Goal: Transaction & Acquisition: Subscribe to service/newsletter

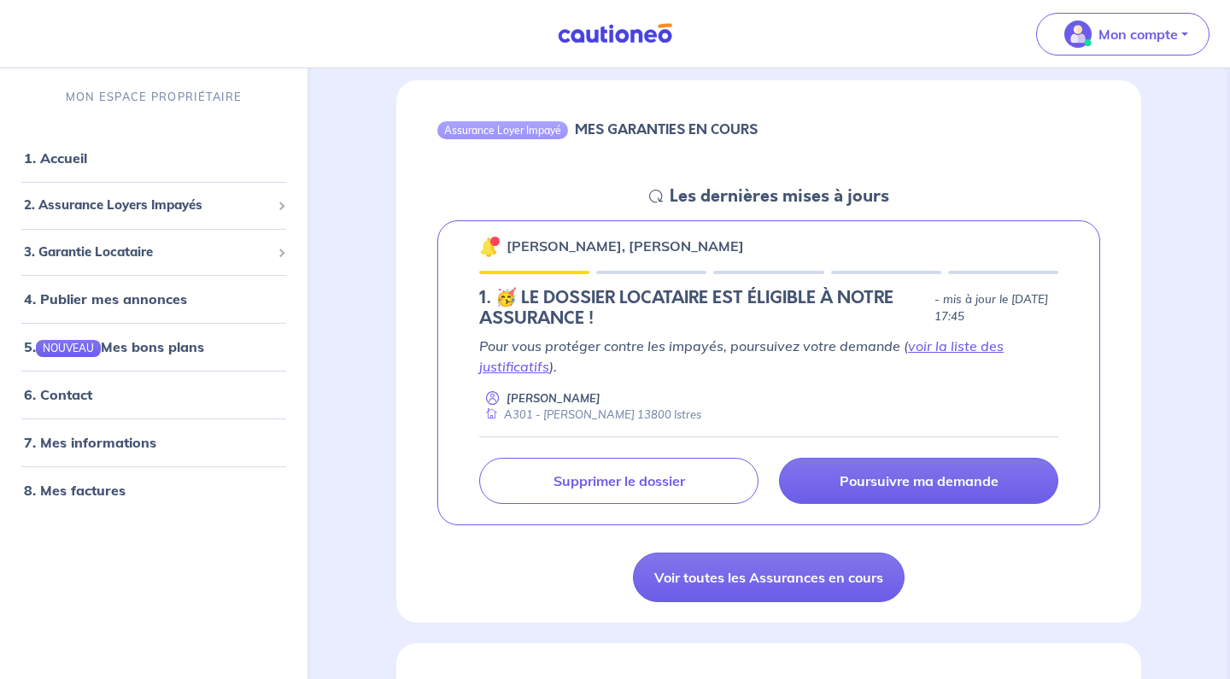
scroll to position [148, 0]
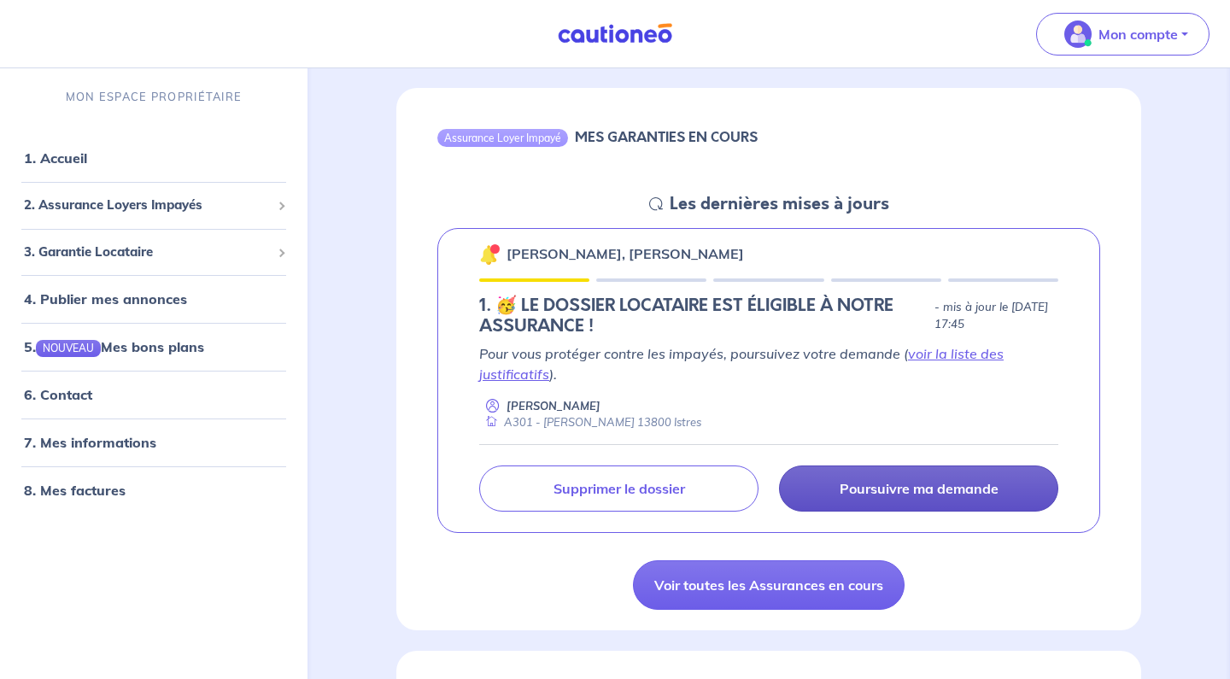
click at [901, 493] on p "Poursuivre ma demande" at bounding box center [919, 488] width 159 height 17
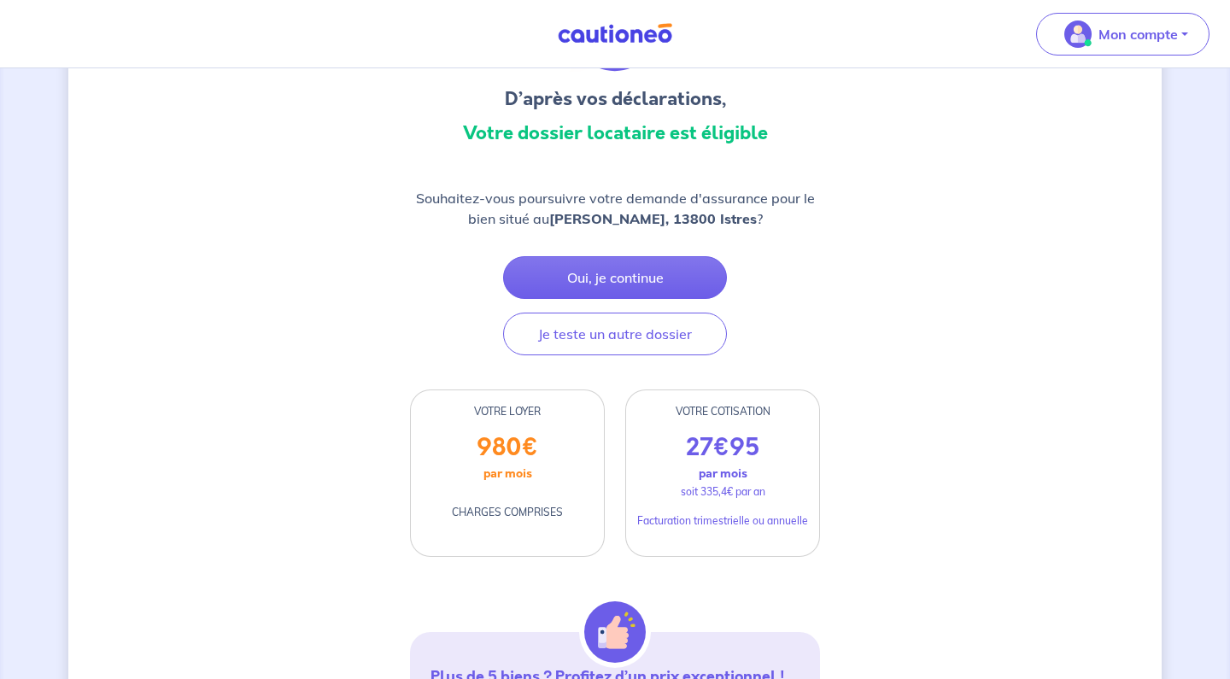
scroll to position [153, 0]
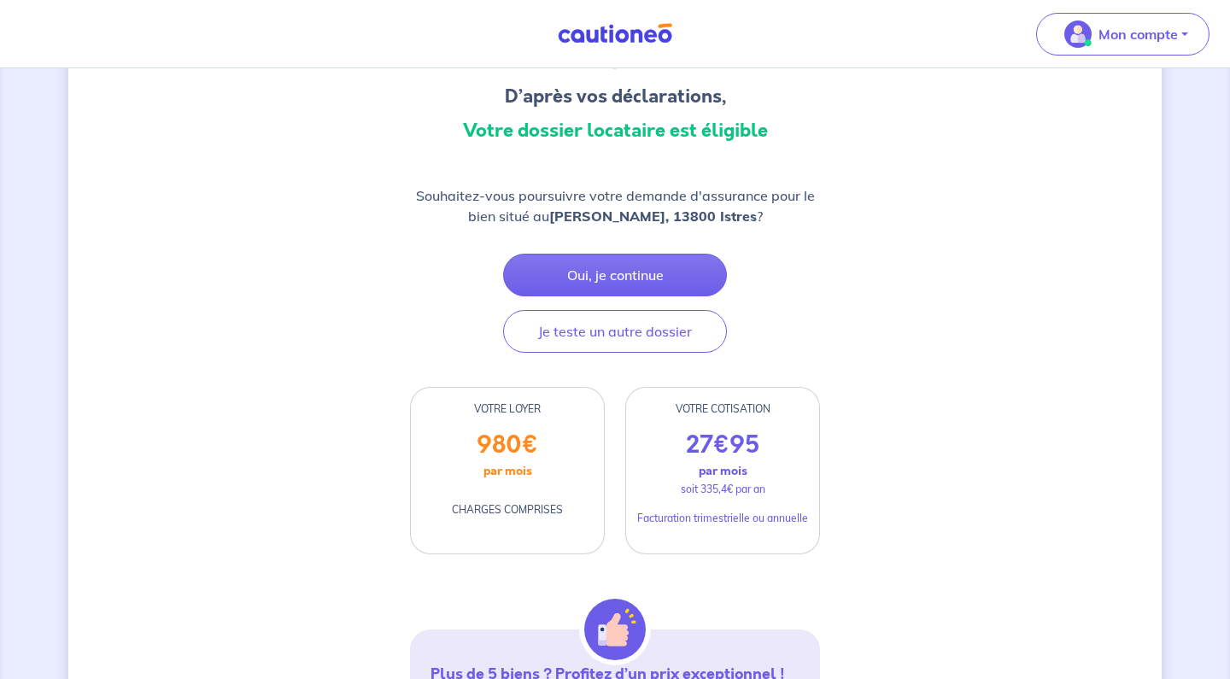
click at [725, 462] on p "par mois" at bounding box center [723, 471] width 49 height 22
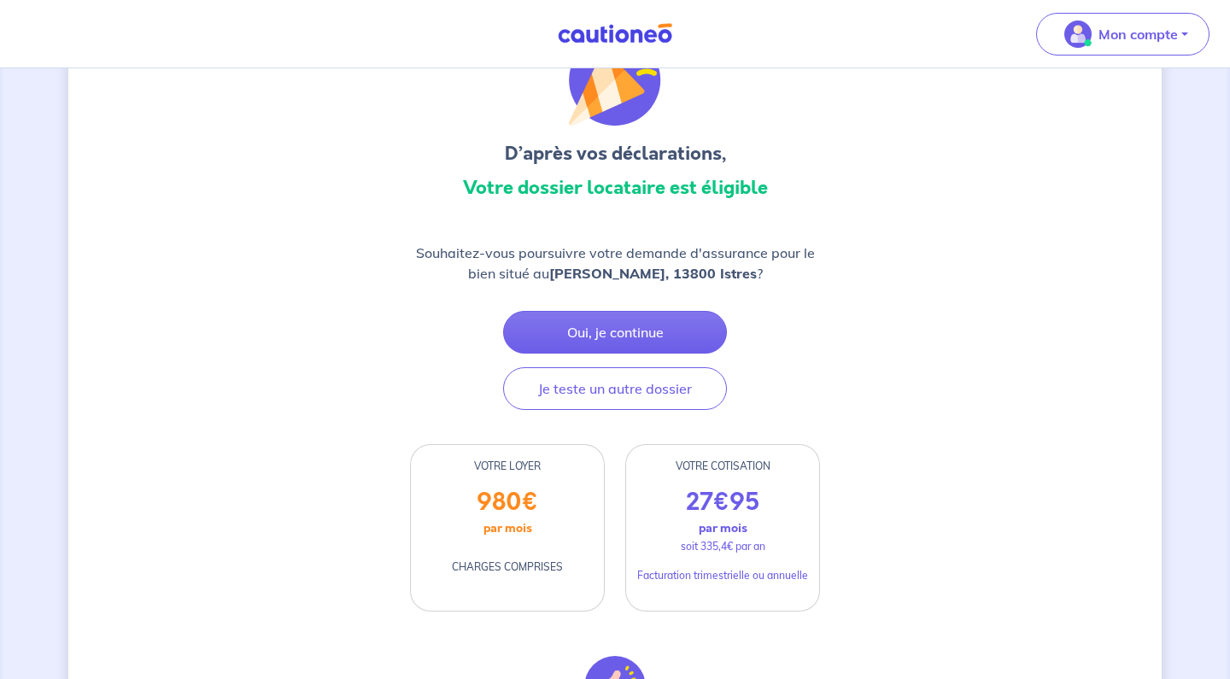
scroll to position [98, 0]
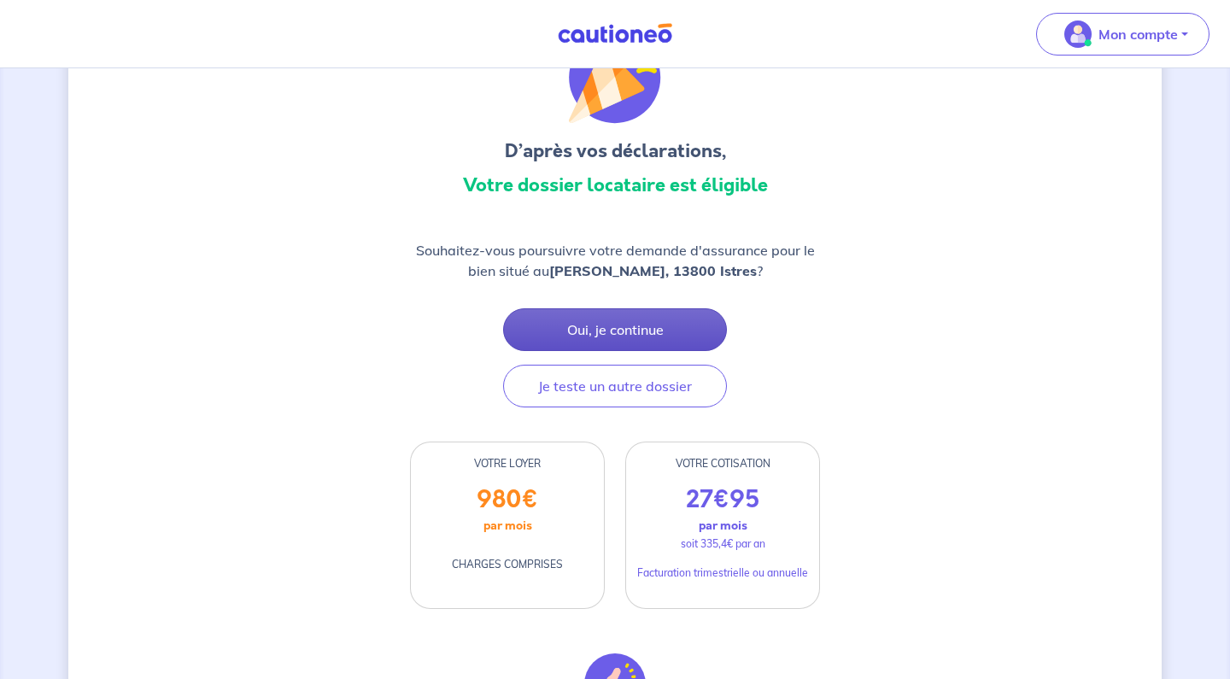
click at [631, 333] on button "Oui, je continue" at bounding box center [615, 329] width 224 height 43
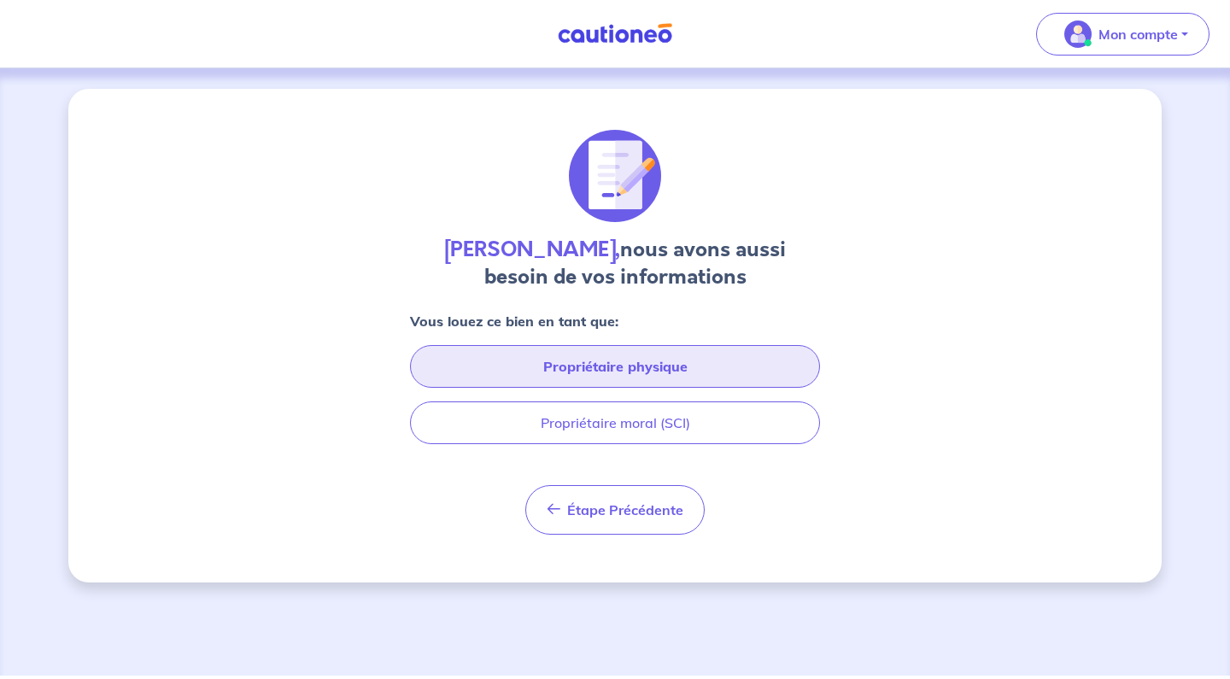
click at [656, 373] on button "Propriétaire physique" at bounding box center [615, 366] width 410 height 43
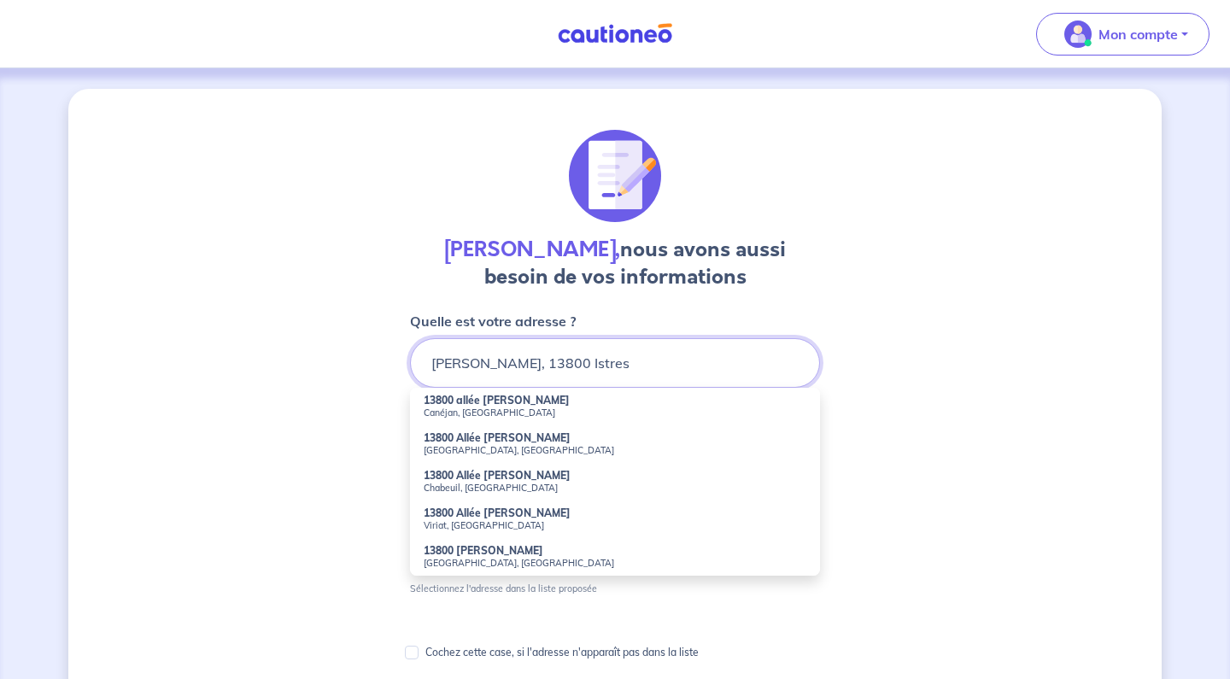
type input "[PERSON_NAME], 13800 Istres"
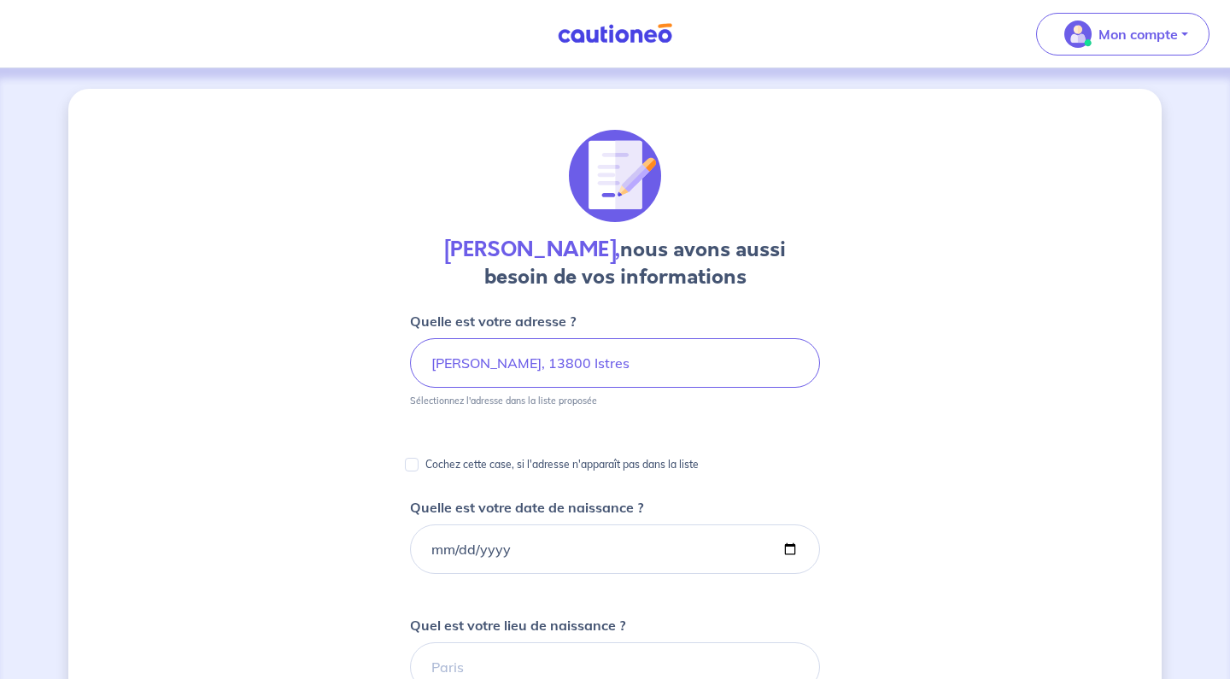
click at [466, 464] on p "Cochez cette case, si l'adresse n'apparaît pas dans la liste" at bounding box center [562, 465] width 273 height 21
click at [419, 464] on input "Cochez cette case, si l'adresse n'apparaît pas dans la liste" at bounding box center [412, 465] width 14 height 14
checkbox input "true"
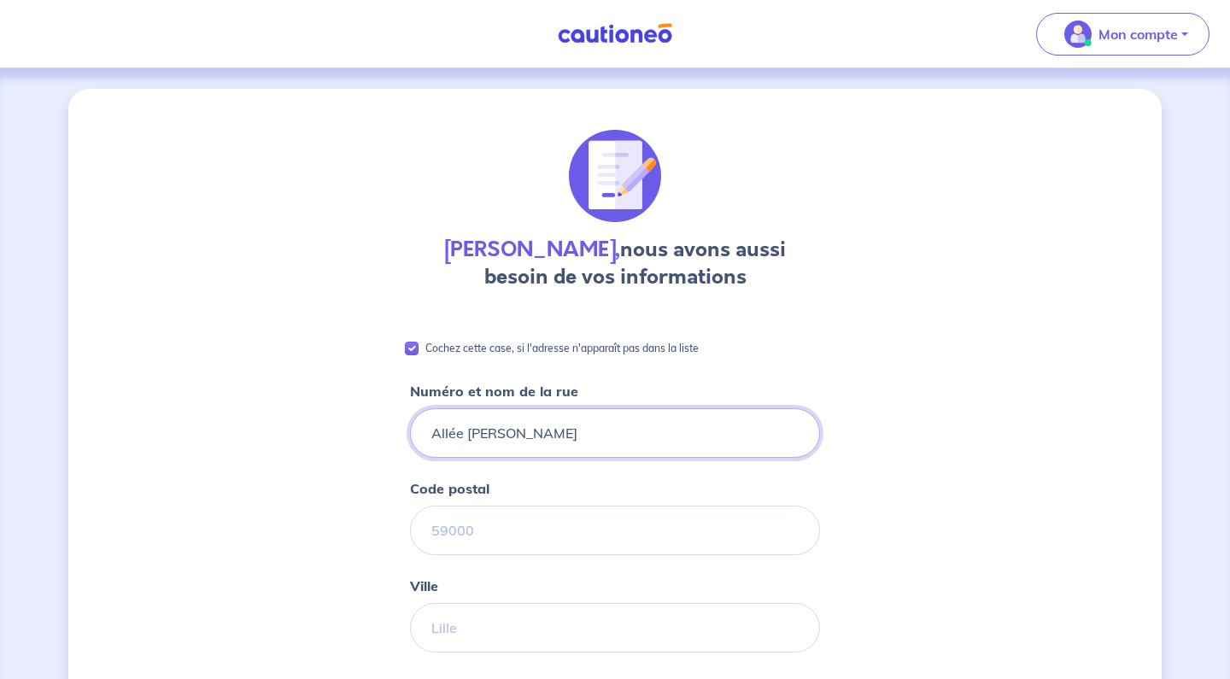
type input "Allée [PERSON_NAME]"
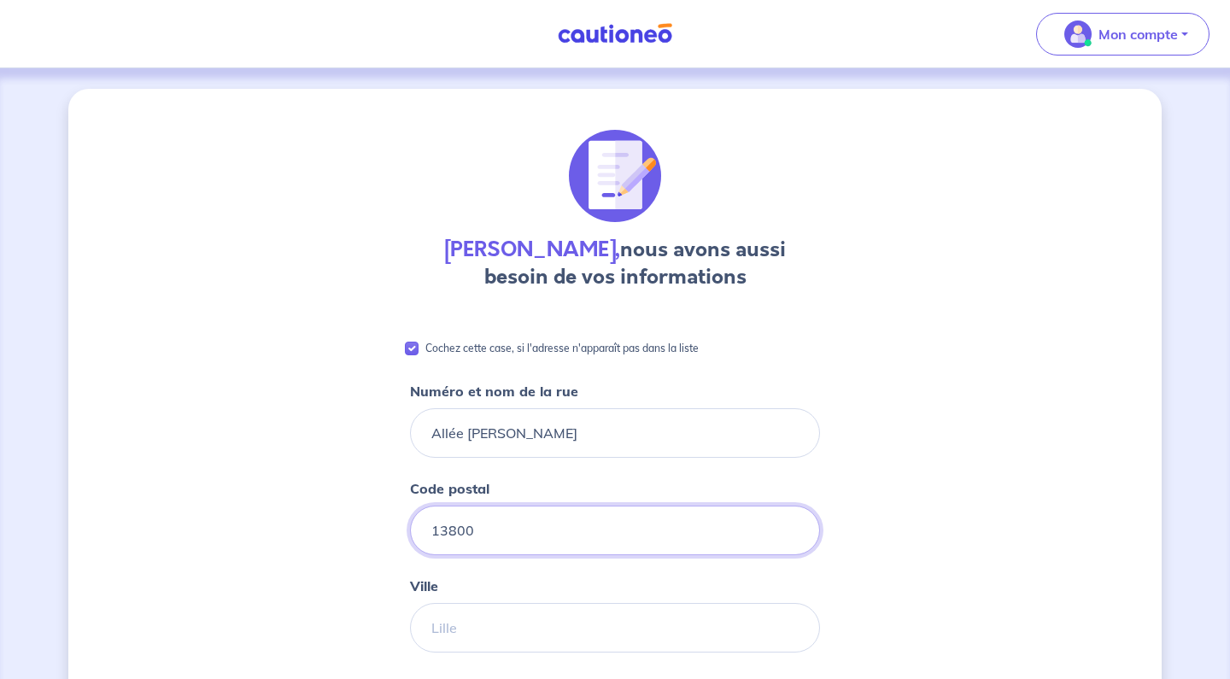
type input "13800"
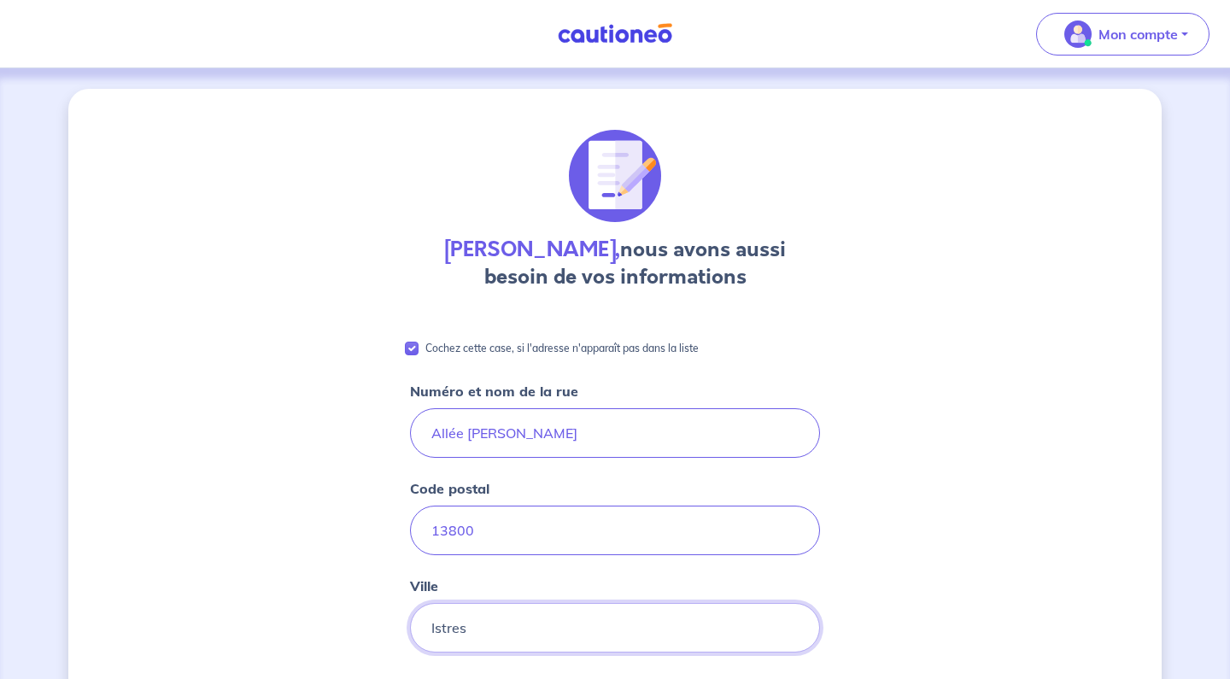
type input "Istres"
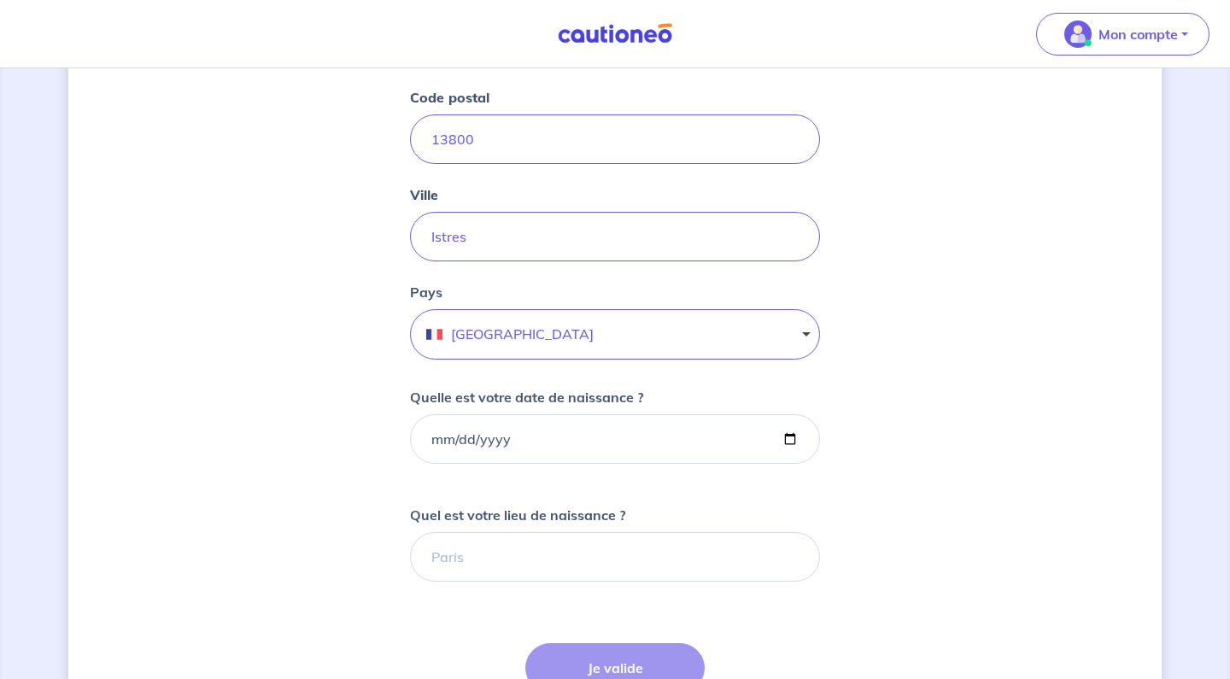
scroll to position [393, 0]
click at [458, 431] on input "Quelle est votre date de naissance ?" at bounding box center [615, 438] width 410 height 50
click at [446, 431] on input "Quelle est votre date de naissance ?" at bounding box center [615, 438] width 410 height 50
type input "[DATE]"
click at [904, 480] on div "[PERSON_NAME], nous avons aussi besoin de vos informations Cochez cette case, s…" at bounding box center [615, 389] width 1094 height 1387
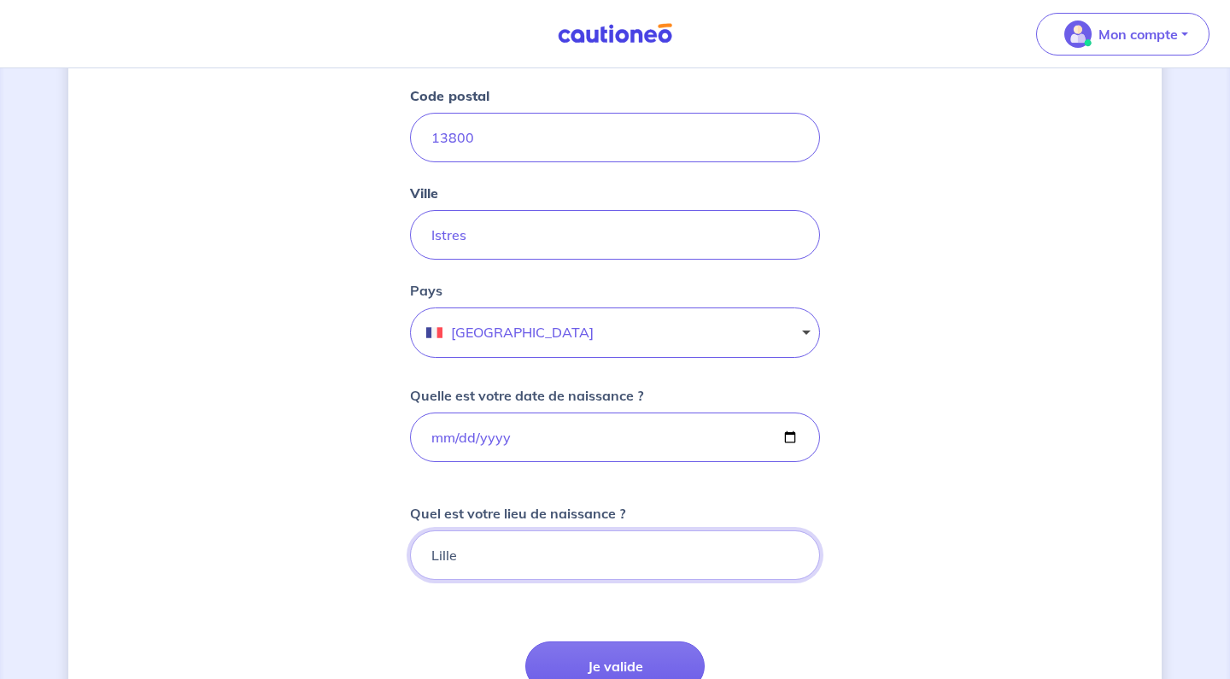
type input "Lille"
click at [926, 605] on div "[PERSON_NAME], nous avons aussi besoin de vos informations Cochez cette case, s…" at bounding box center [615, 389] width 1094 height 1387
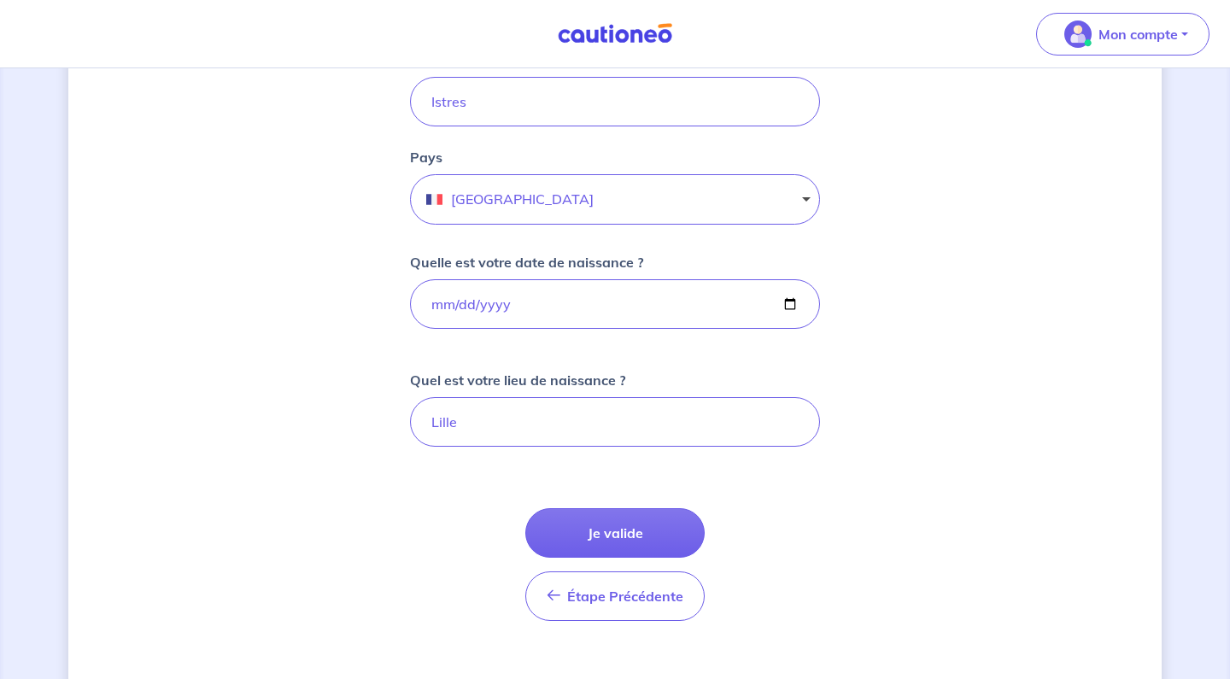
scroll to position [552, 0]
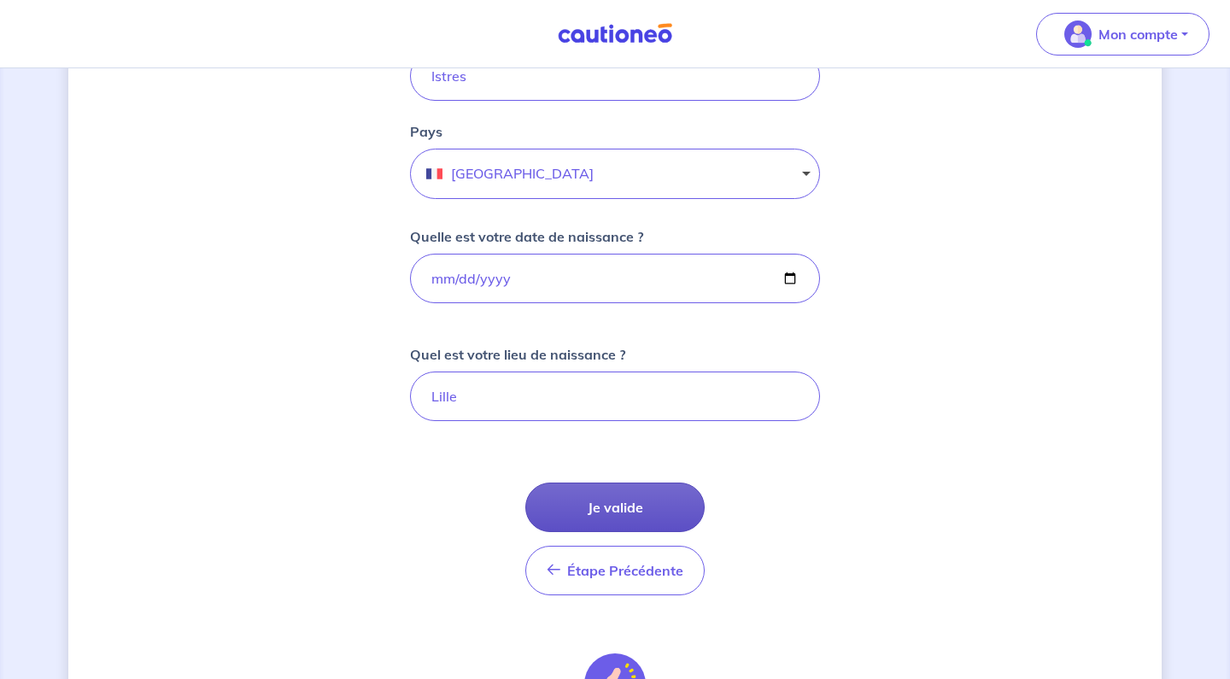
click at [625, 514] on button "Je valide" at bounding box center [614, 508] width 179 height 50
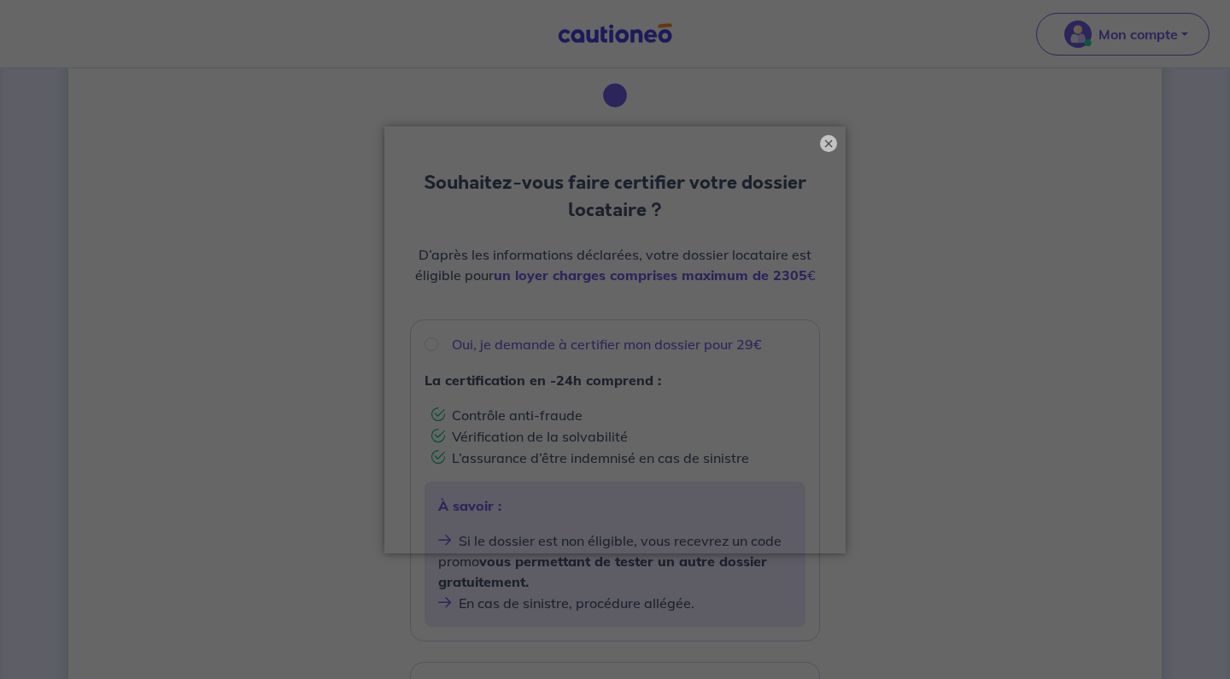
scroll to position [101, 0]
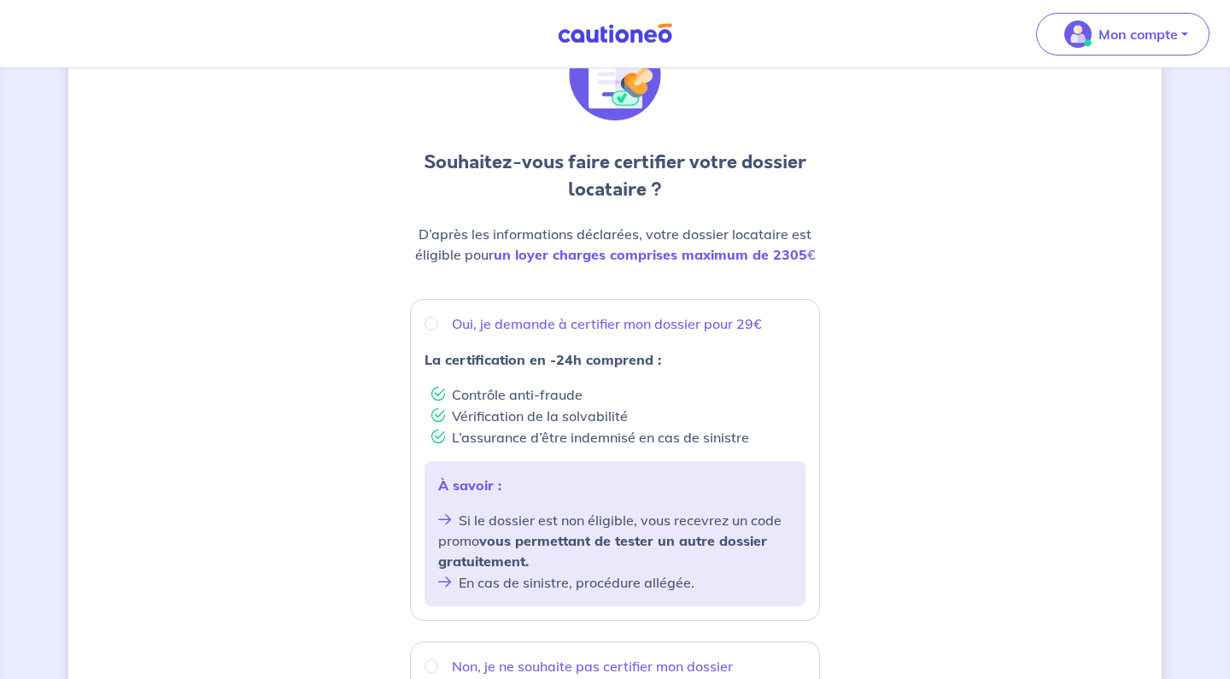
click at [521, 323] on p "Oui, je demande à certifier mon dossier pour 29€" at bounding box center [607, 324] width 310 height 21
click at [438, 323] on input "Oui, je demande à certifier mon dossier pour 29€" at bounding box center [432, 324] width 14 height 14
radio input "true"
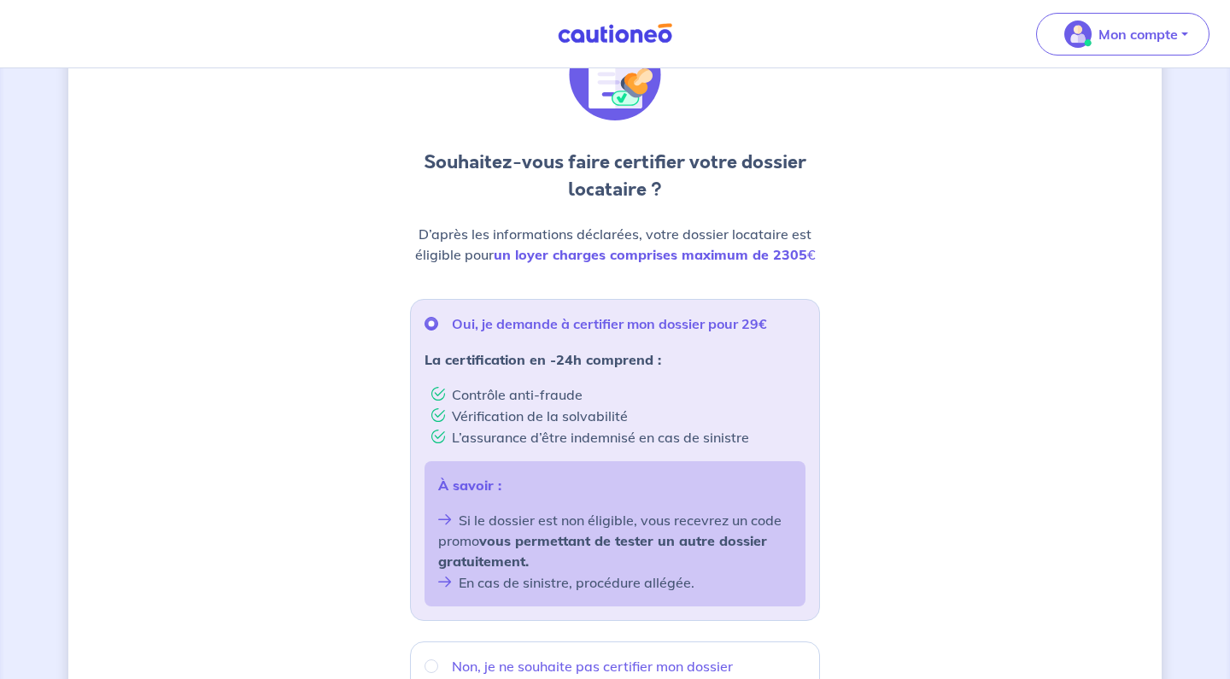
click at [521, 323] on p "Oui, je demande à certifier mon dossier pour 29€" at bounding box center [609, 324] width 315 height 21
click at [438, 323] on input "Oui, je demande à certifier mon dossier pour 29€" at bounding box center [432, 324] width 14 height 14
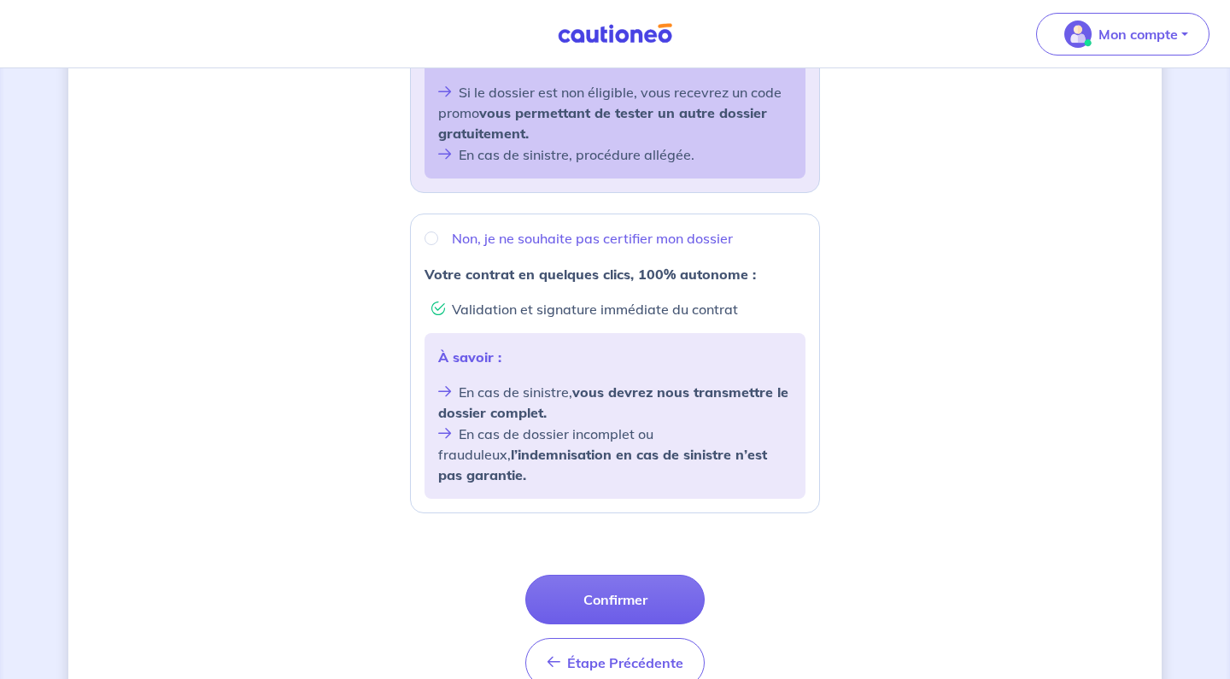
scroll to position [531, 0]
click at [608, 573] on button "Confirmer" at bounding box center [614, 598] width 179 height 50
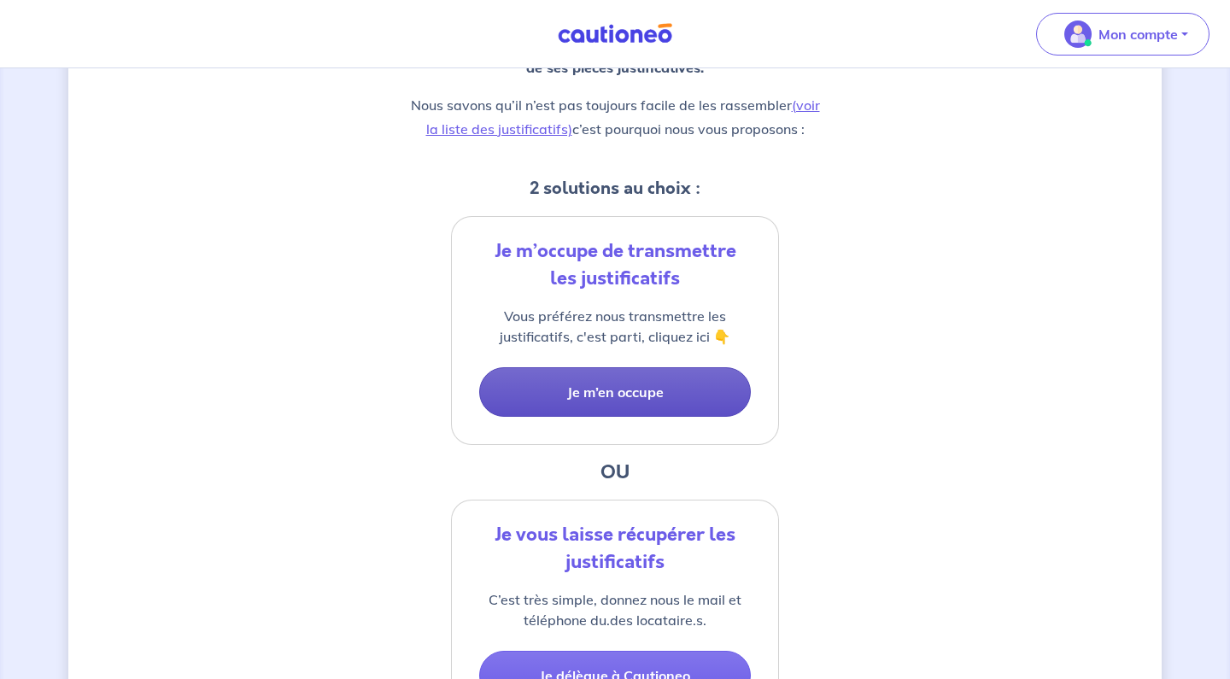
scroll to position [248, 0]
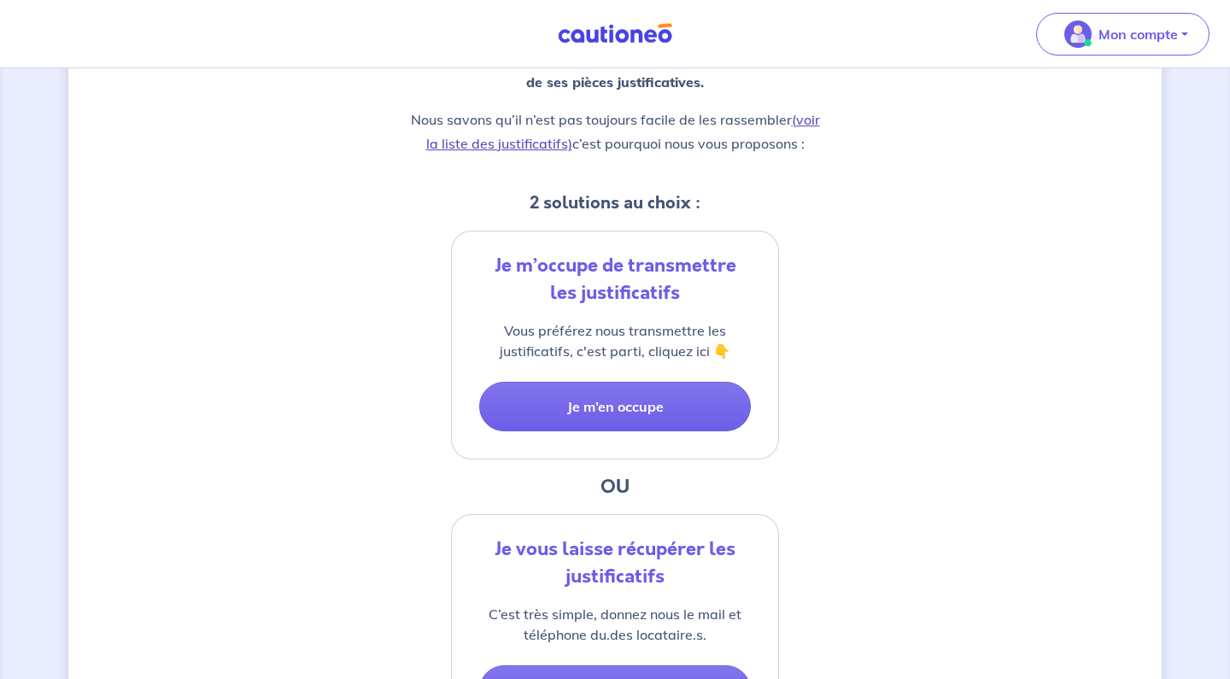
click at [805, 122] on link "(voir la liste des justificatifs)" at bounding box center [623, 131] width 394 height 41
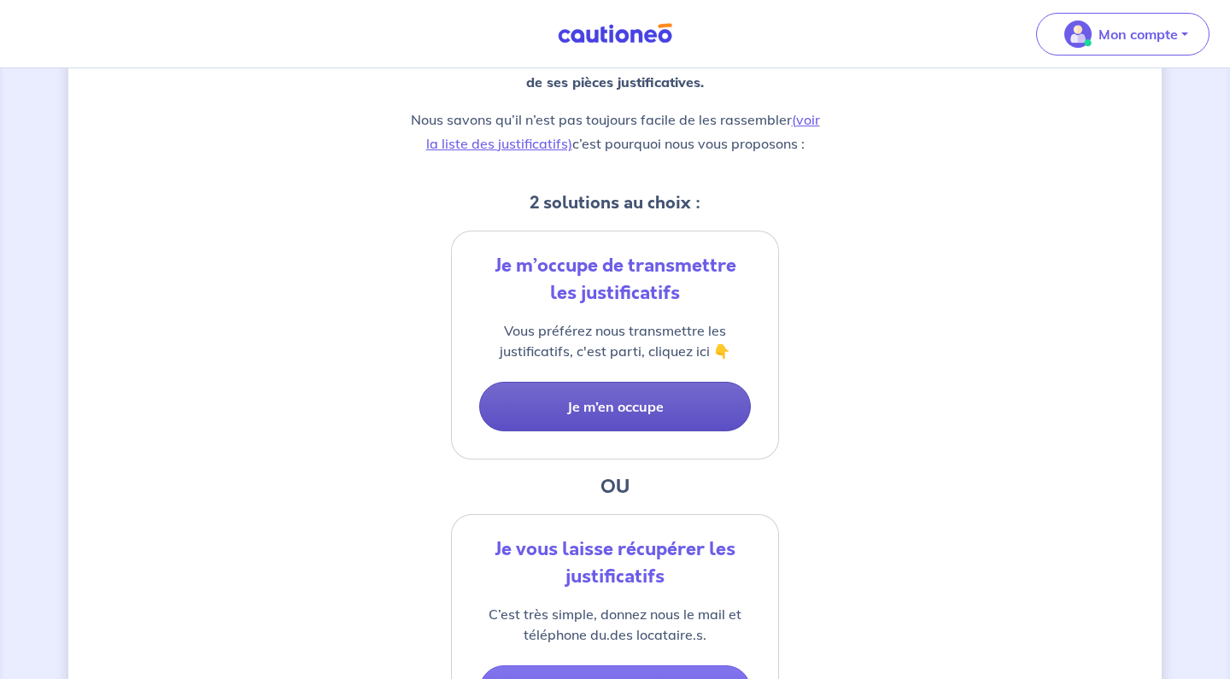
click at [607, 401] on button "Je m’en occupe" at bounding box center [615, 407] width 272 height 50
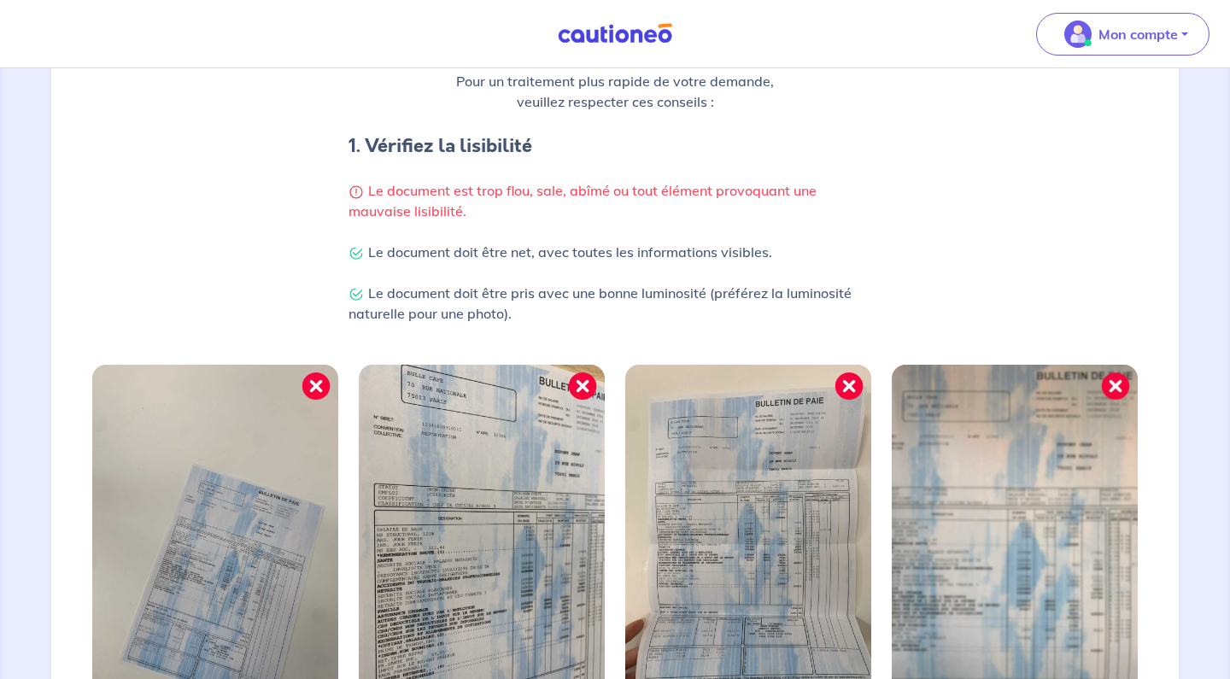
scroll to position [284, 0]
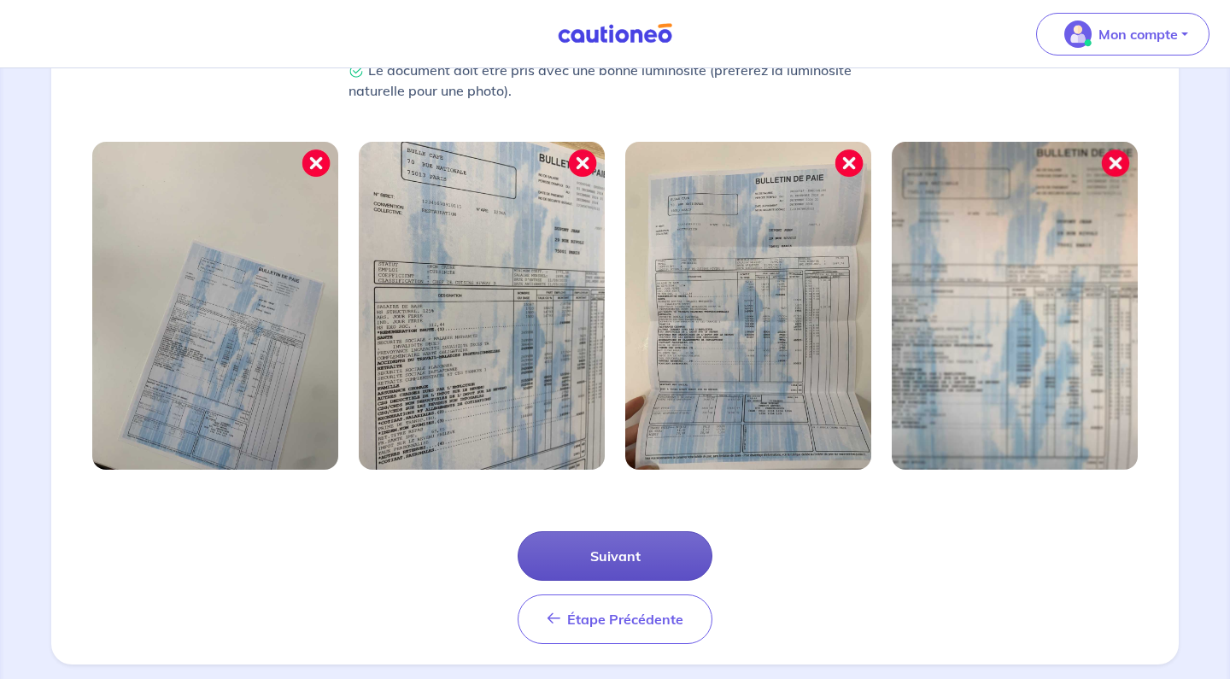
click at [609, 554] on button "Suivant" at bounding box center [615, 556] width 195 height 50
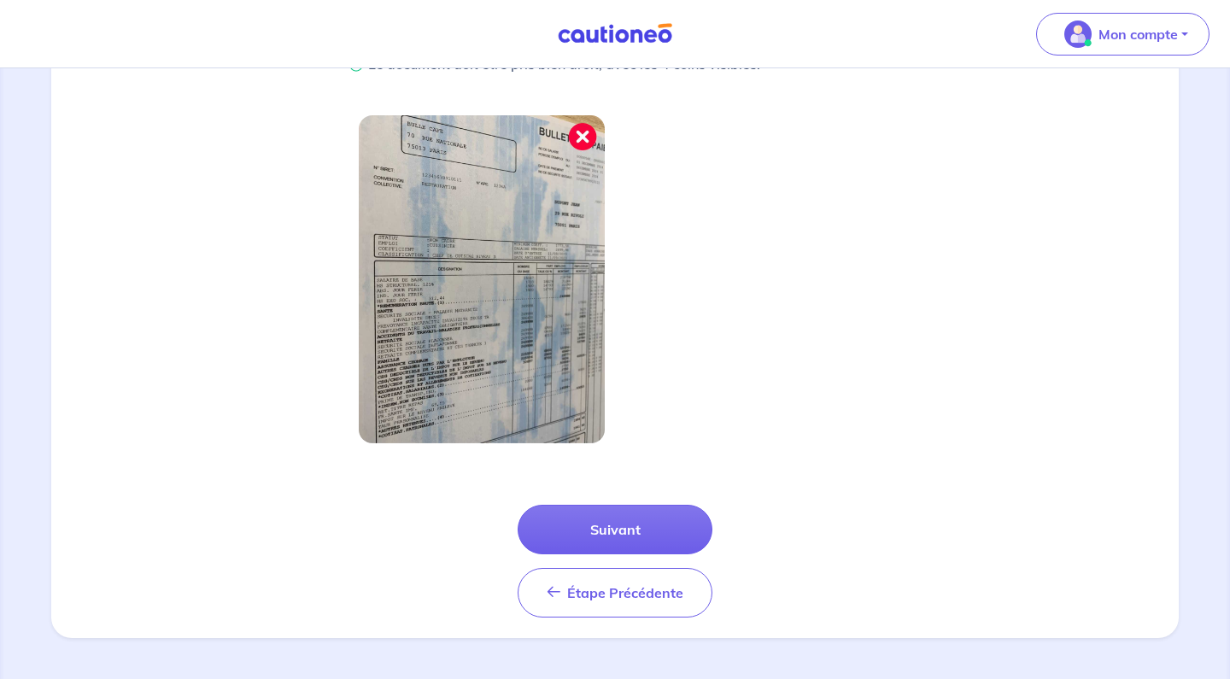
scroll to position [462, 0]
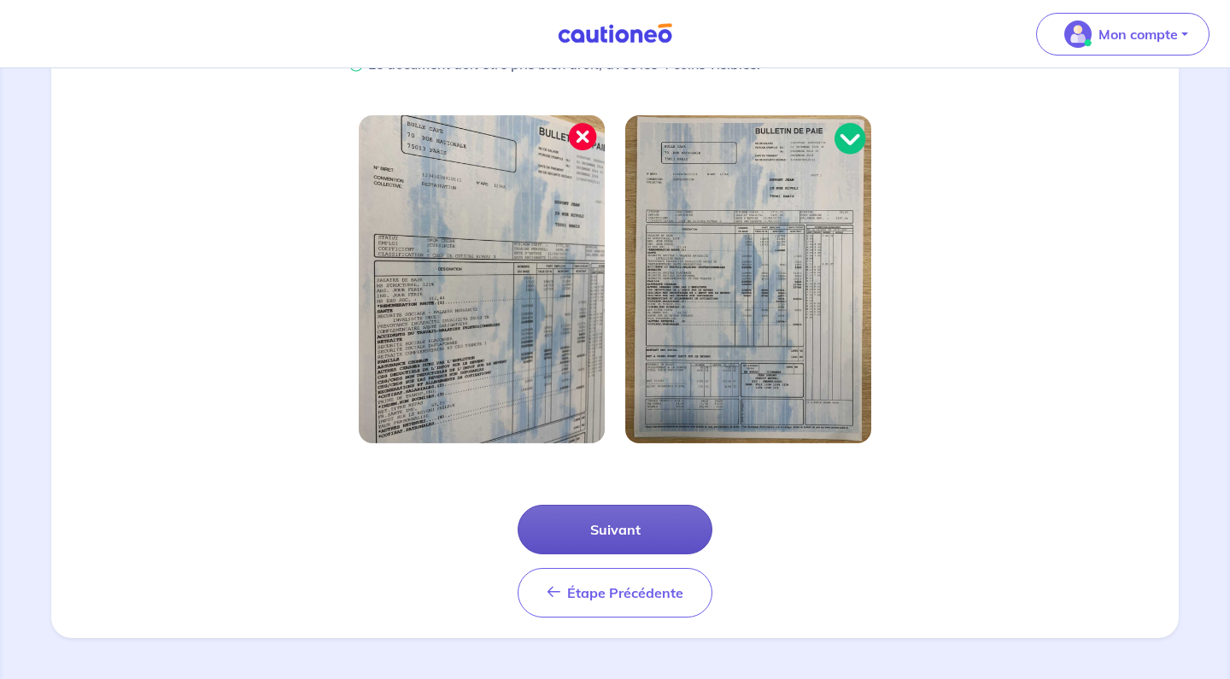
click at [639, 524] on button "Suivant" at bounding box center [615, 530] width 195 height 50
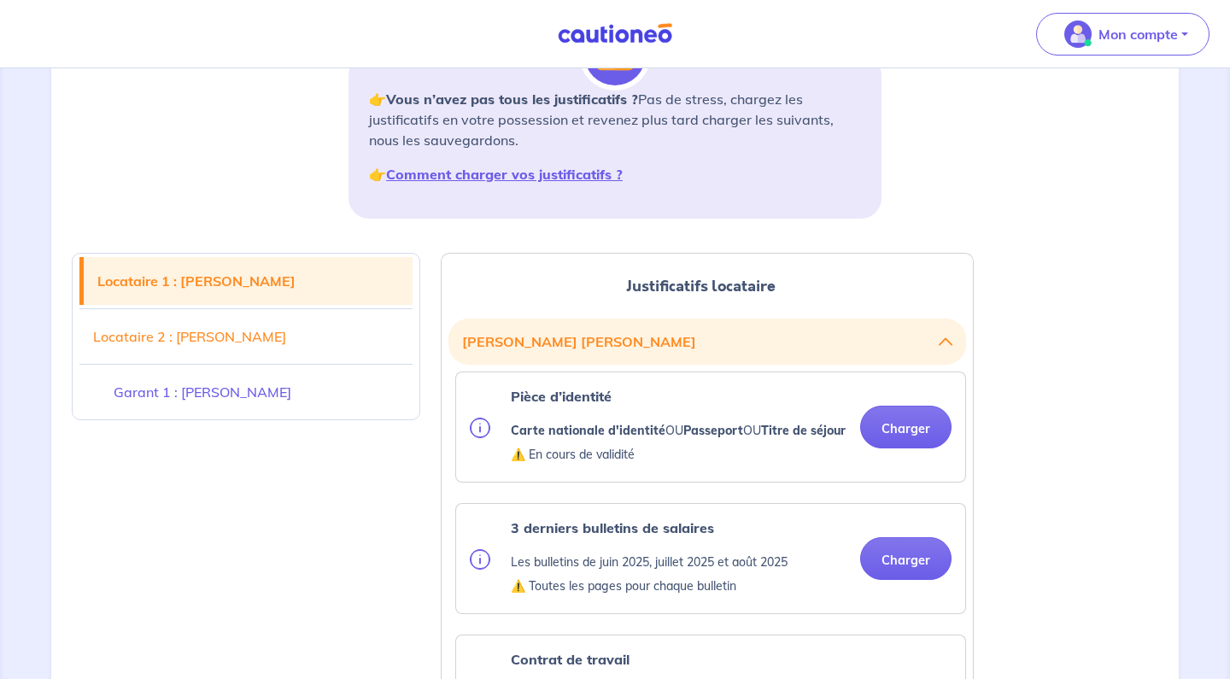
scroll to position [267, 0]
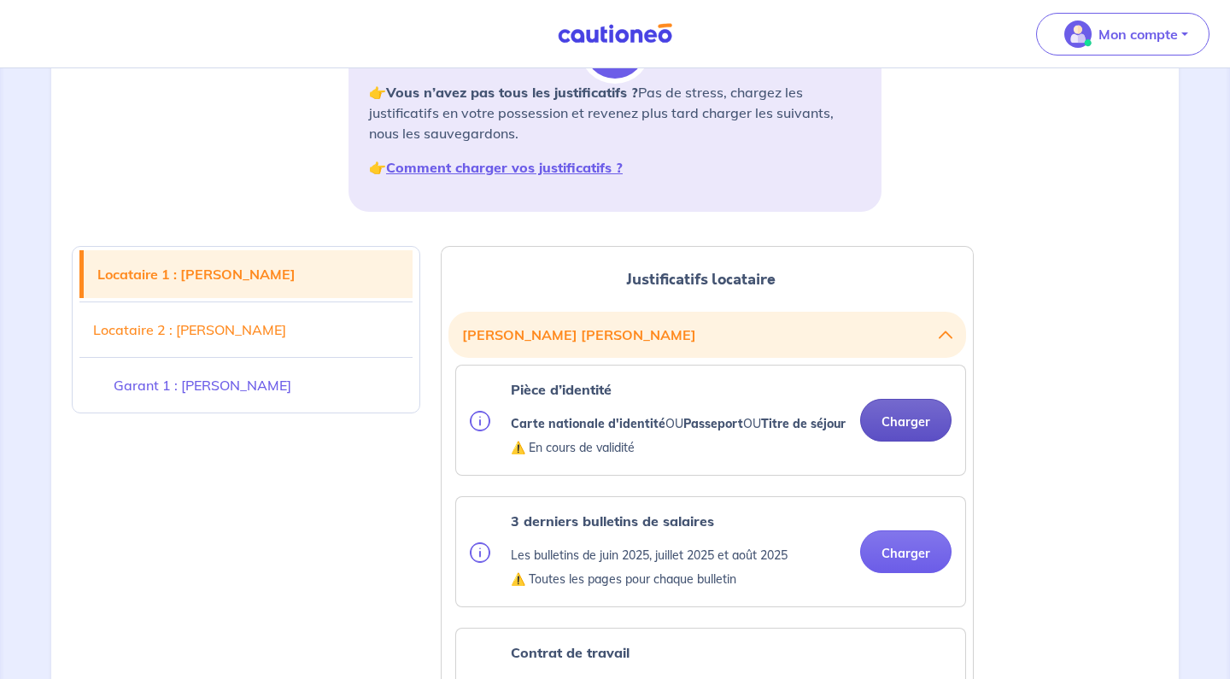
click at [895, 429] on button "Charger" at bounding box center [905, 420] width 91 height 43
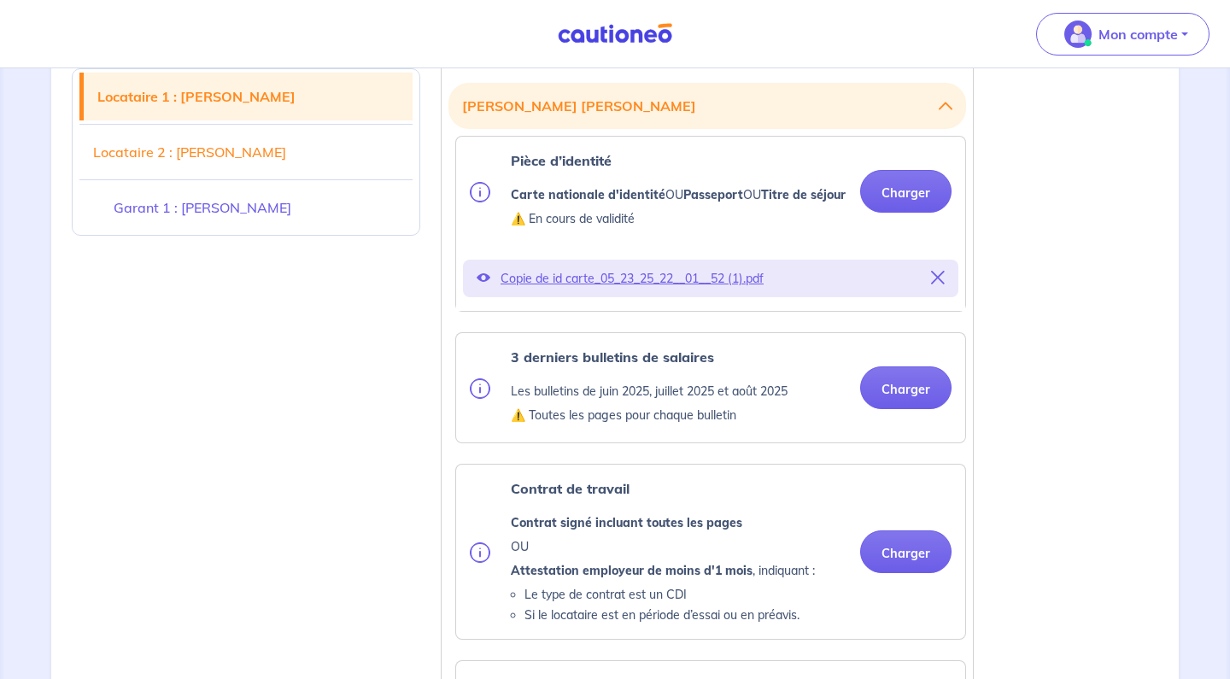
scroll to position [499, 0]
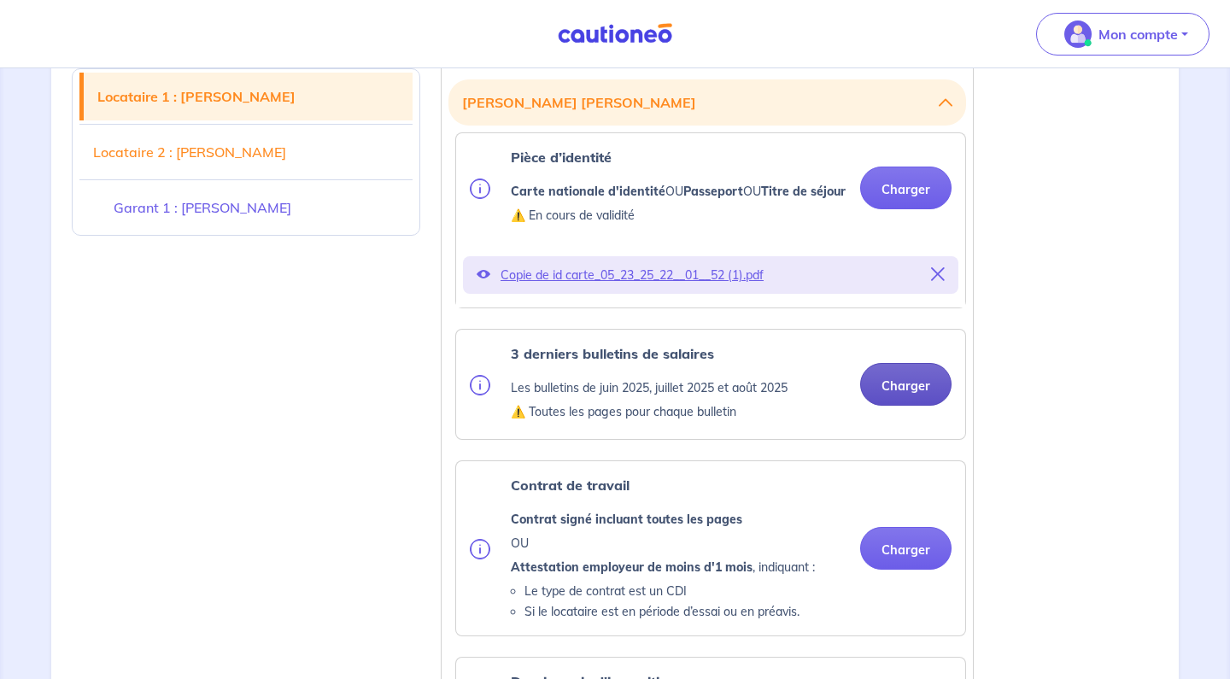
click at [895, 396] on button "Charger" at bounding box center [905, 384] width 91 height 43
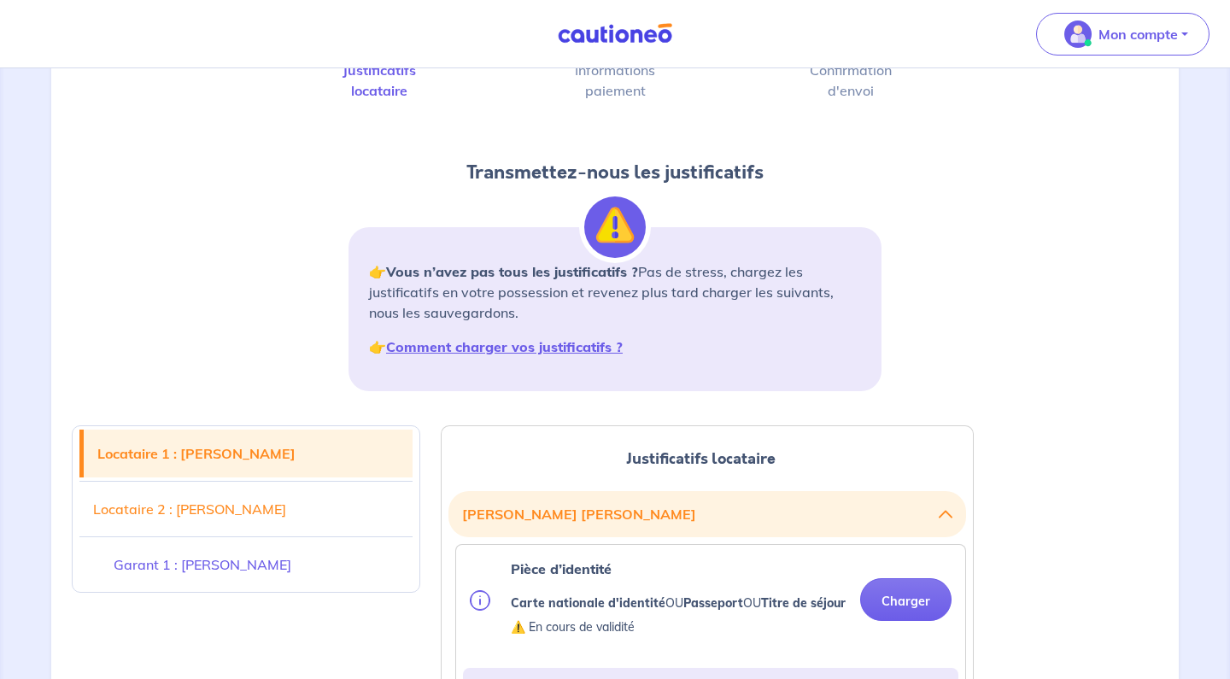
scroll to position [68, 0]
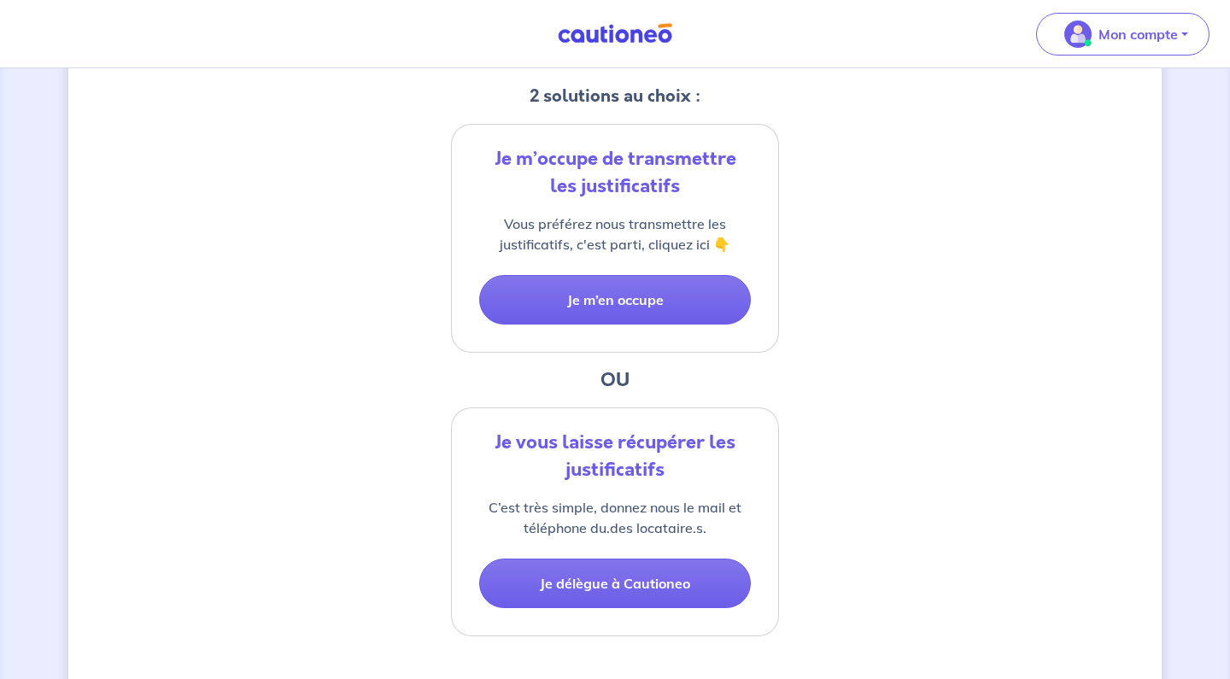
scroll to position [350, 0]
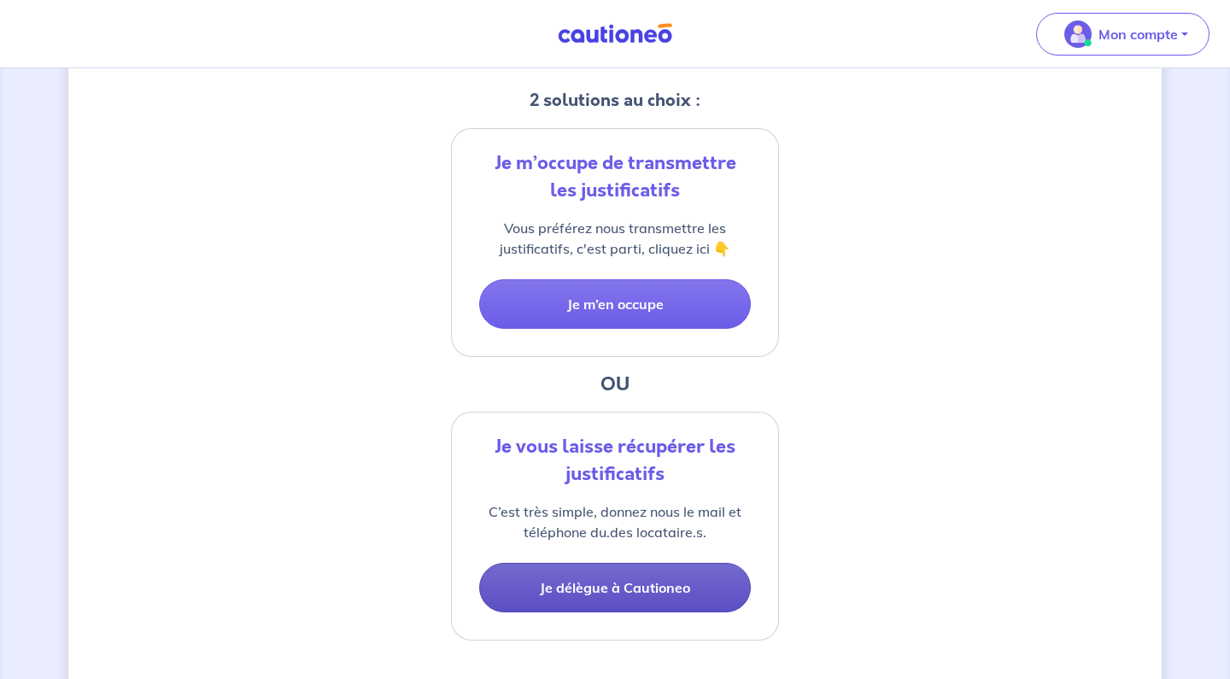
click at [584, 580] on button "Je délègue à Cautioneo" at bounding box center [615, 588] width 272 height 50
select select "FR"
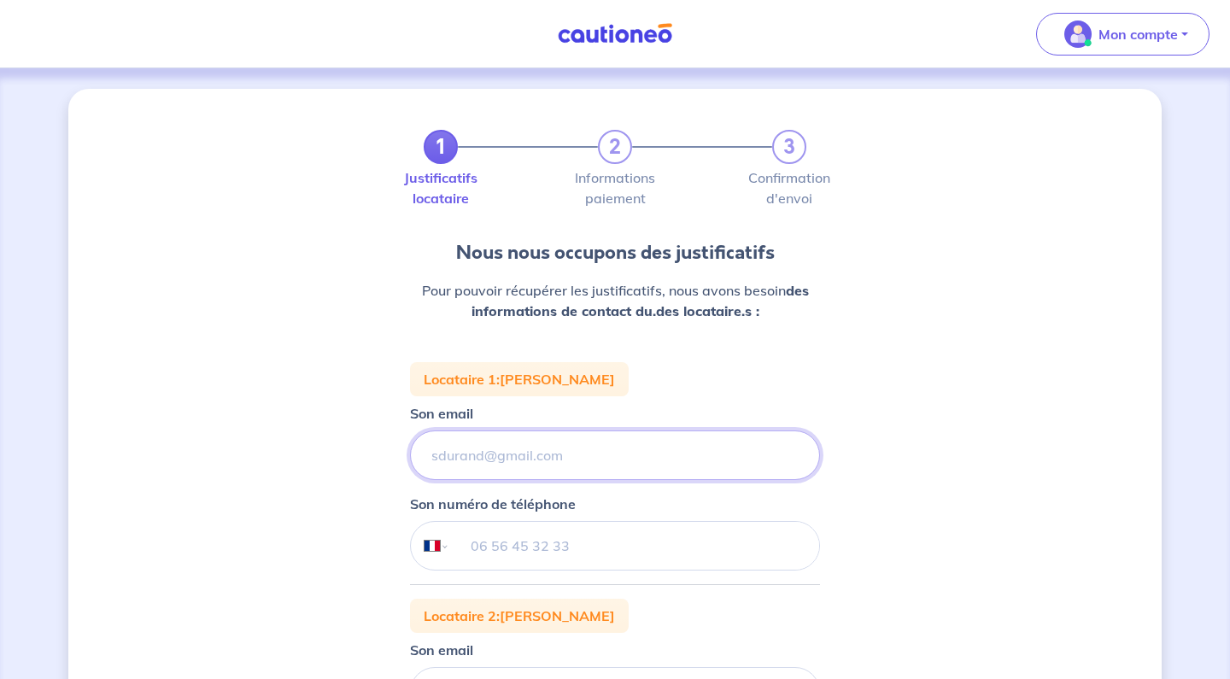
paste input "[EMAIL_ADDRESS][DOMAIN_NAME]"
type input "[EMAIL_ADDRESS][DOMAIN_NAME]"
click at [330, 459] on div "1 2 3 Justificatifs locataire Informations paiement Confirmation d'envoi Nous n…" at bounding box center [615, 601] width 1094 height 1024
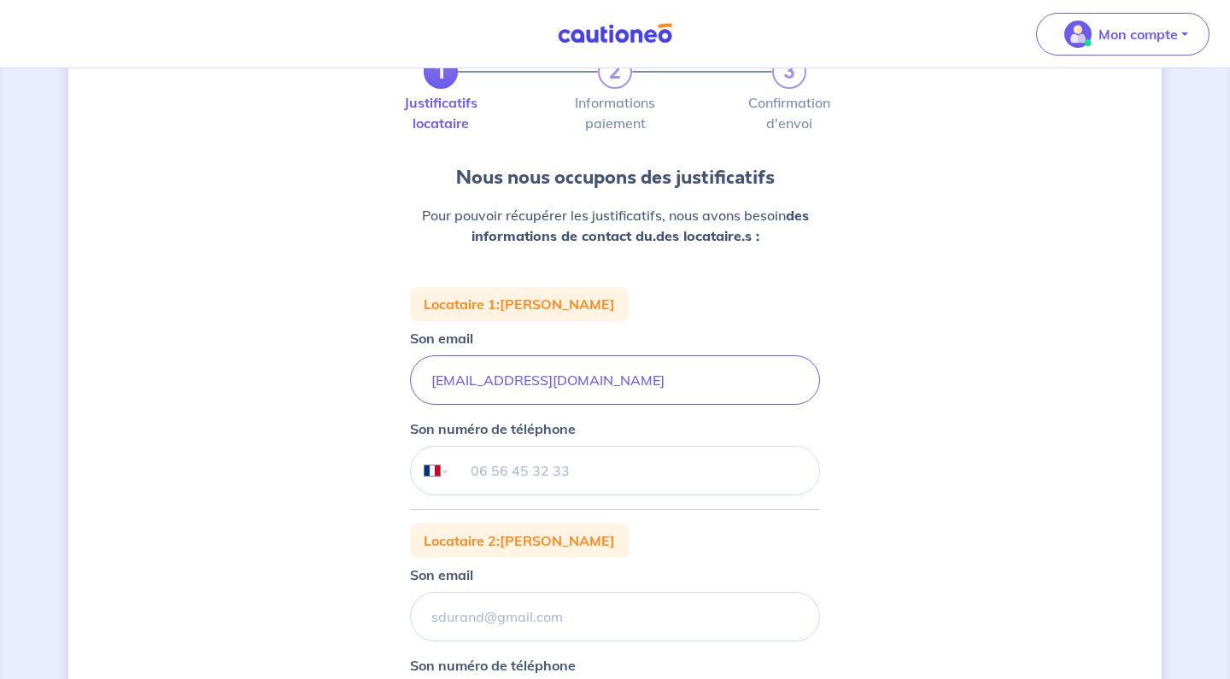
scroll to position [77, 0]
click at [484, 463] on input "tel" at bounding box center [634, 469] width 369 height 48
type input "06 60 34 18 16"
click at [899, 549] on div "1 2 3 Justificatifs locataire Informations paiement Confirmation d'envoi Nous n…" at bounding box center [615, 524] width 1094 height 1024
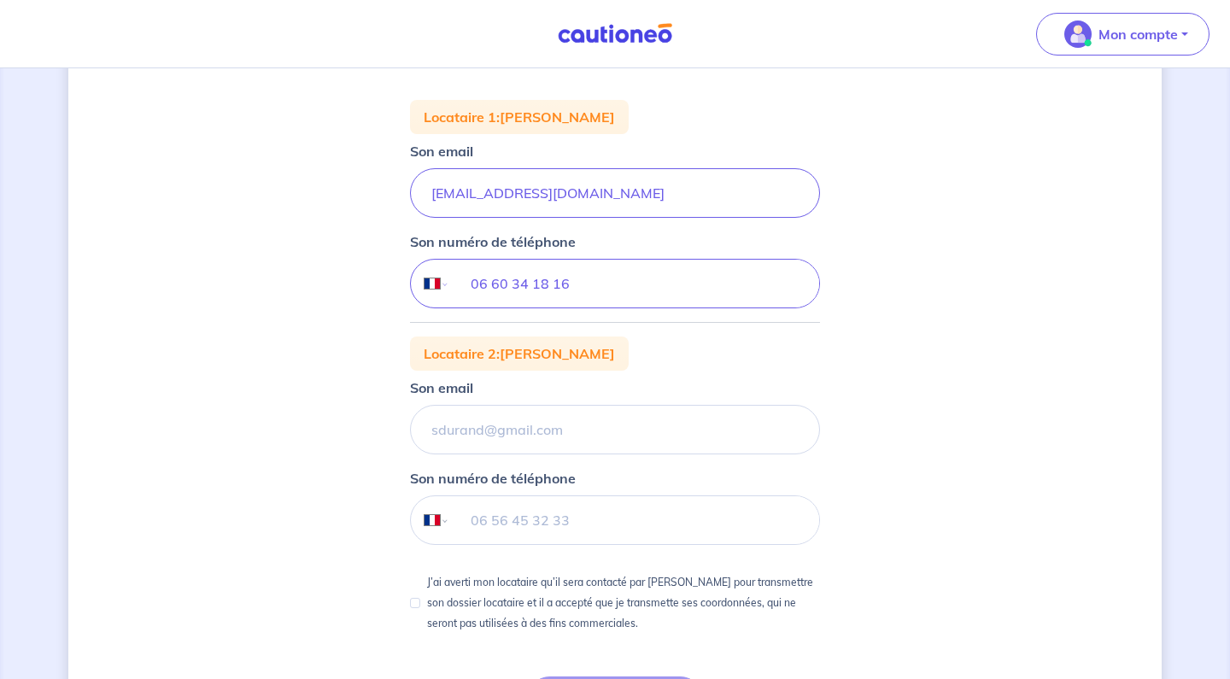
scroll to position [296, 0]
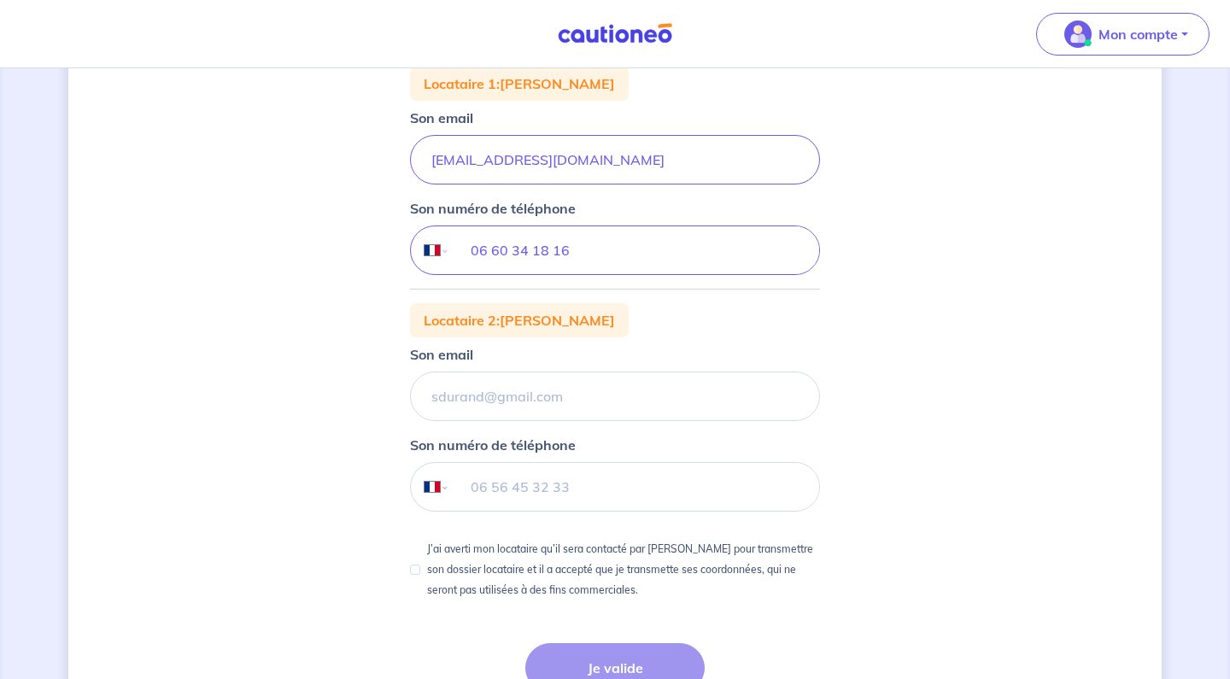
click at [860, 374] on div "1 2 3 Justificatifs locataire Informations paiement Confirmation d'envoi Nous n…" at bounding box center [615, 305] width 1094 height 1024
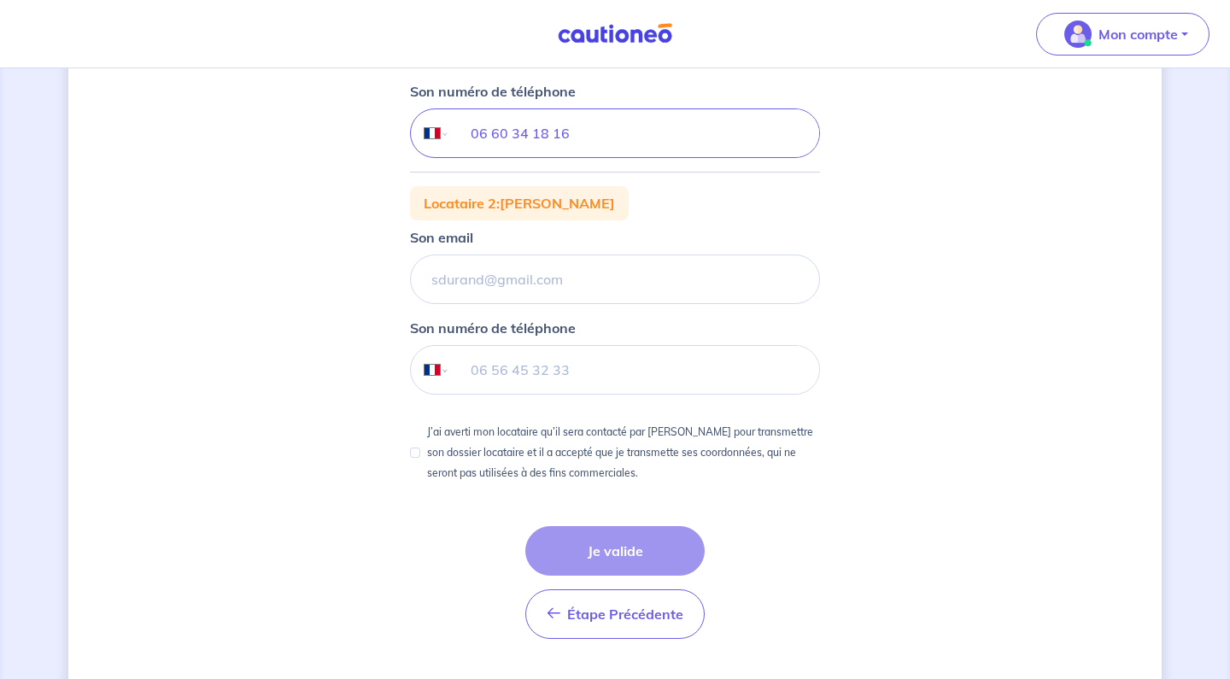
scroll to position [398, 0]
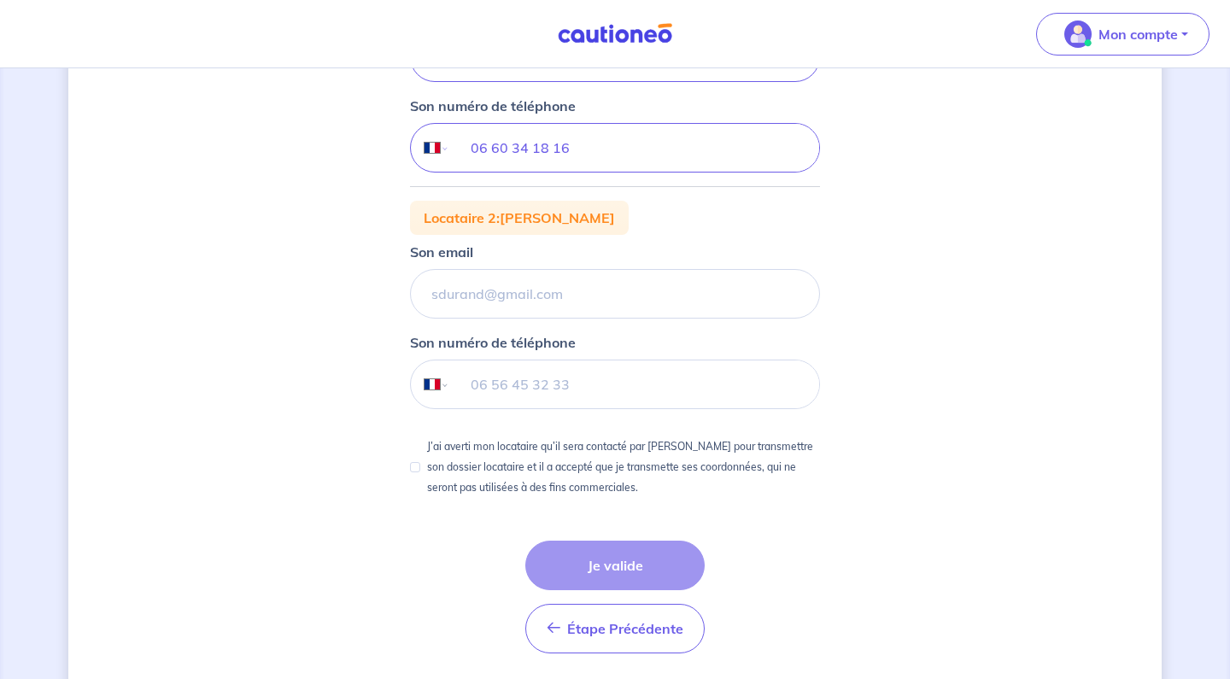
click at [955, 290] on div "1 2 3 Justificatifs locataire Informations paiement Confirmation d'envoi Nous n…" at bounding box center [615, 203] width 1094 height 1024
click at [594, 294] on input "Son email" at bounding box center [615, 294] width 410 height 50
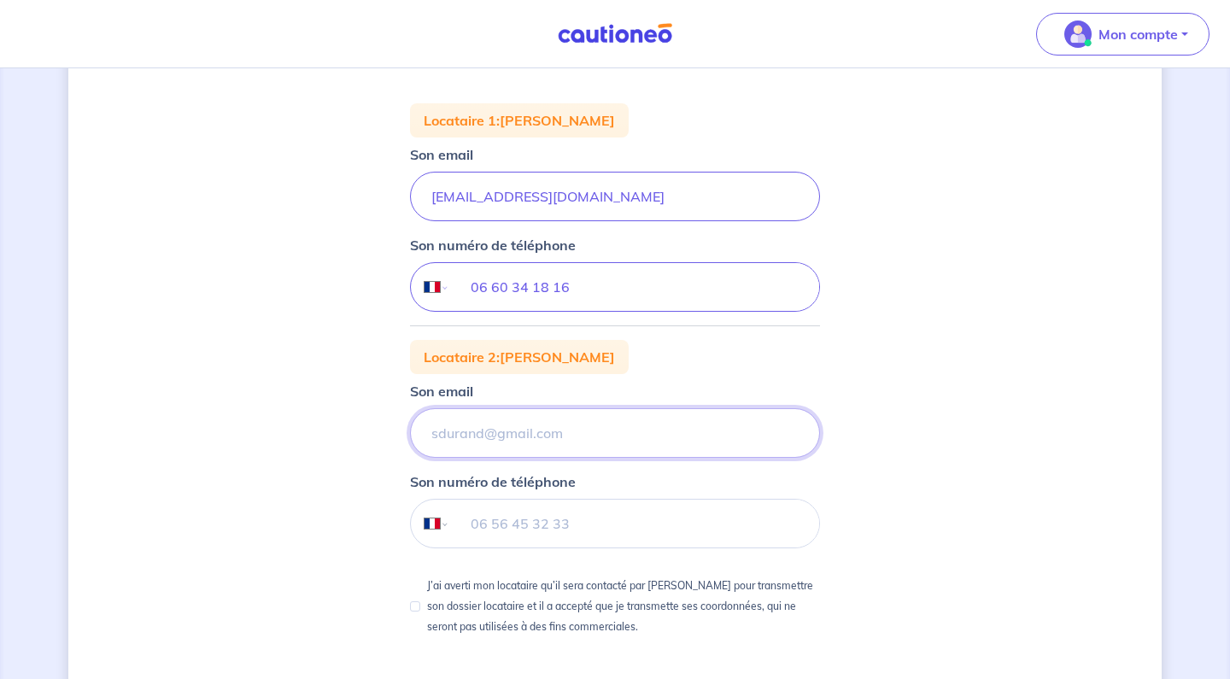
scroll to position [278, 0]
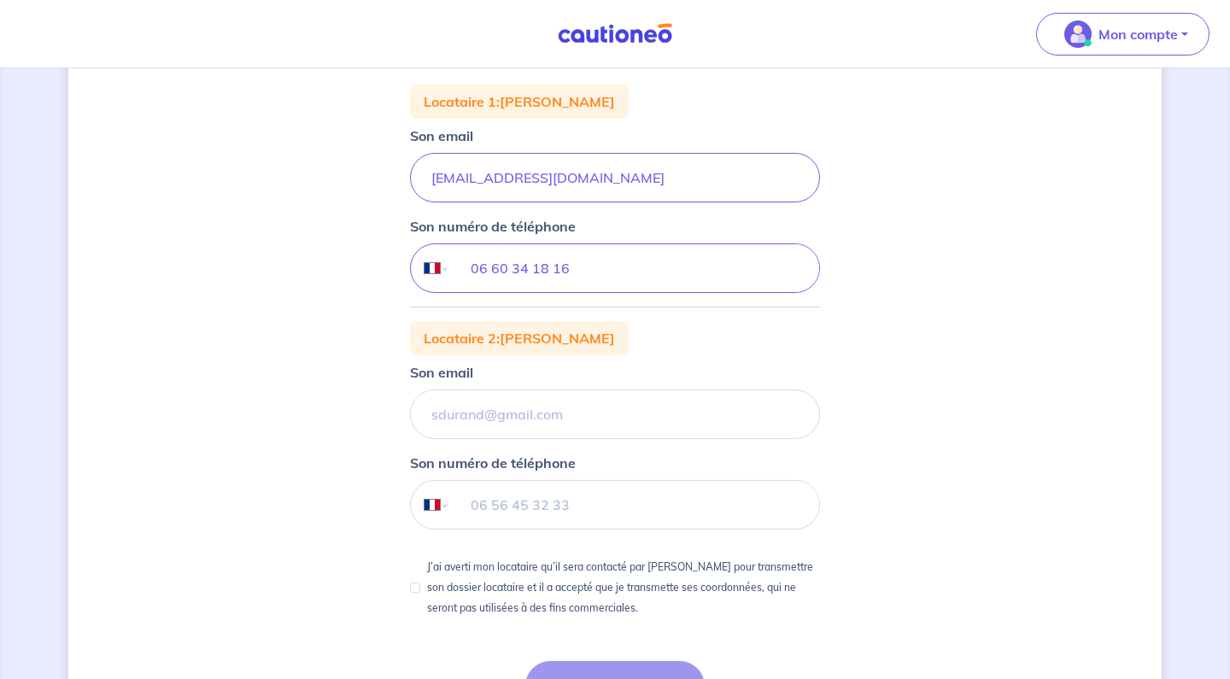
click at [939, 363] on div "1 2 3 Justificatifs locataire Informations paiement Confirmation d'envoi Nous n…" at bounding box center [615, 323] width 1094 height 1024
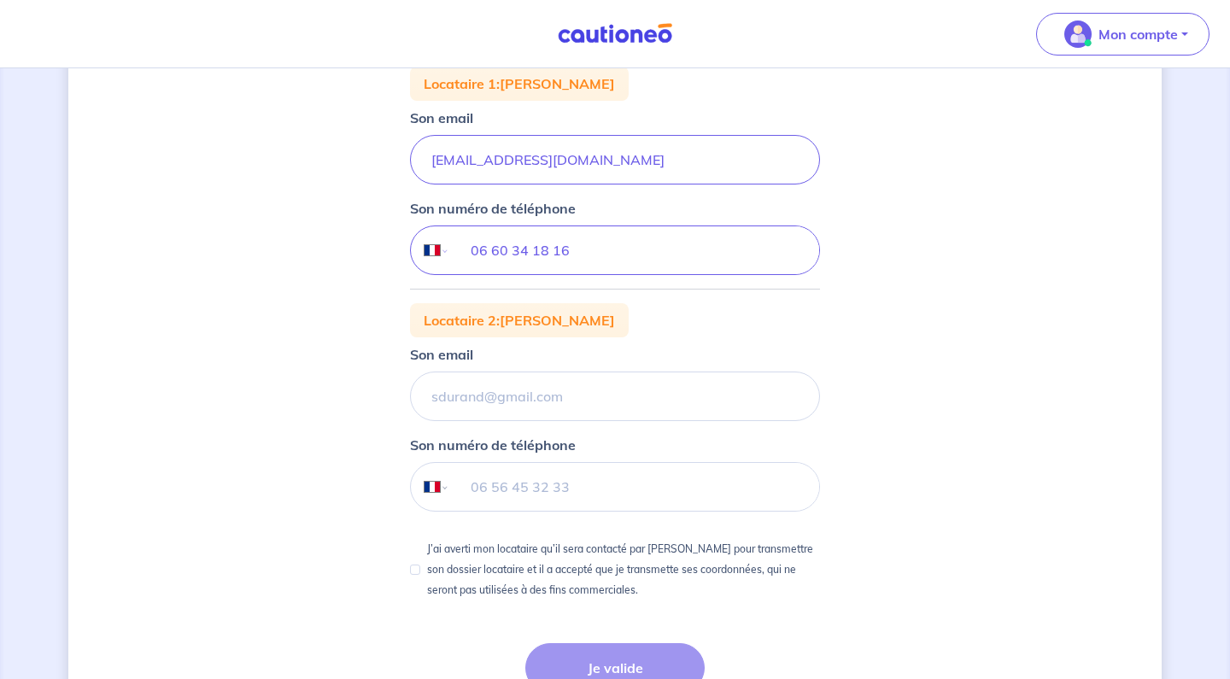
scroll to position [295, 0]
click at [414, 570] on input "J’ai averti mon locataire qu’il sera contacté par [PERSON_NAME] pour transmettr…" at bounding box center [415, 571] width 10 height 10
checkbox input "true"
click at [525, 379] on input "Son email" at bounding box center [615, 398] width 410 height 50
click at [646, 406] on input "Son email" at bounding box center [615, 398] width 410 height 50
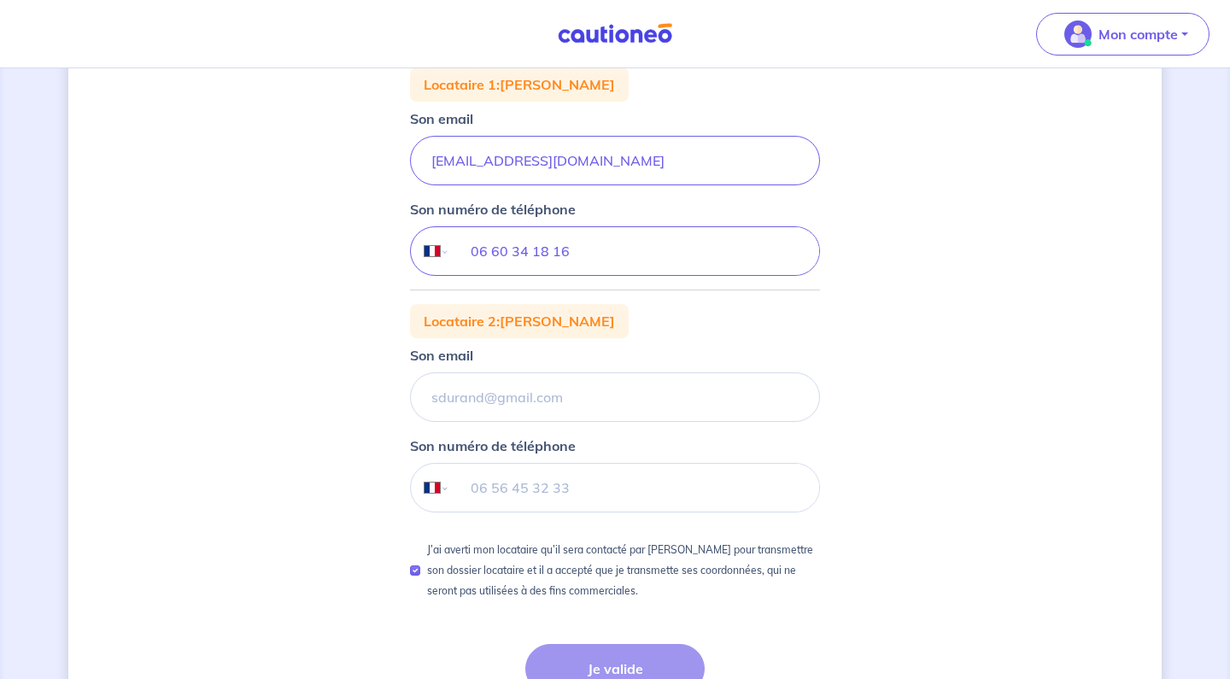
click at [905, 377] on div "1 2 3 Justificatifs locataire Informations paiement Confirmation d'envoi Nous n…" at bounding box center [615, 306] width 1094 height 1024
click at [530, 409] on input "Son email" at bounding box center [615, 398] width 410 height 50
click at [896, 401] on div "1 2 3 Justificatifs locataire Informations paiement Confirmation d'envoi Nous n…" at bounding box center [615, 306] width 1094 height 1024
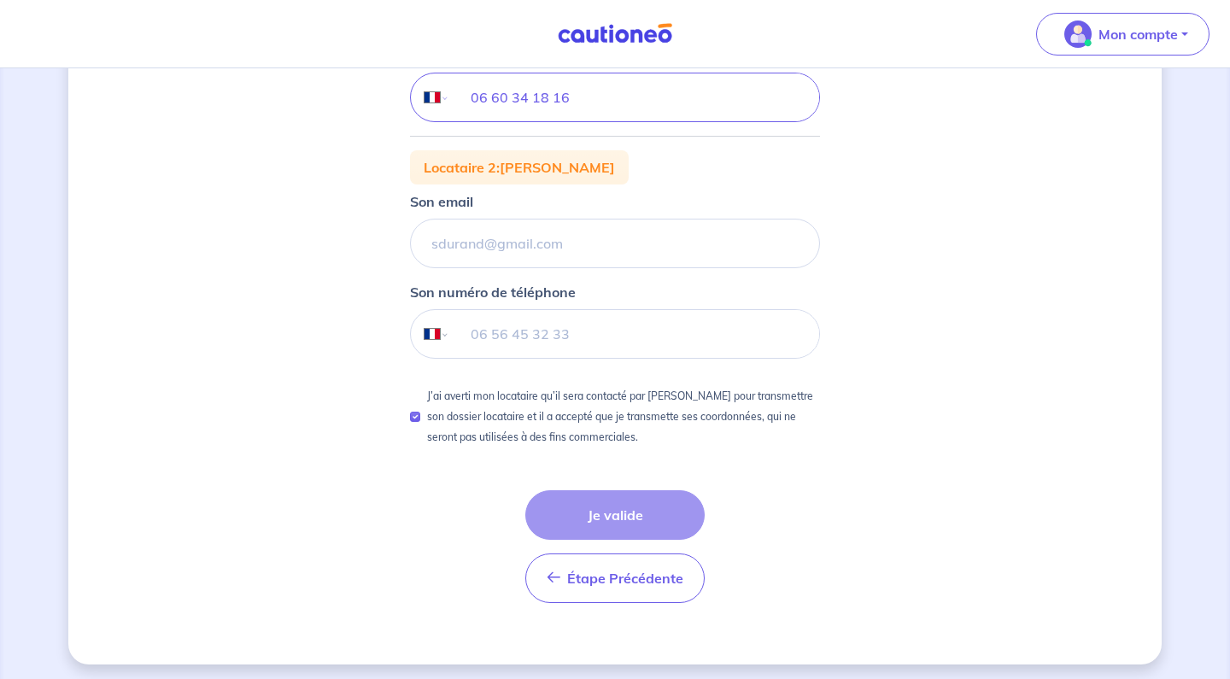
scroll to position [445, 0]
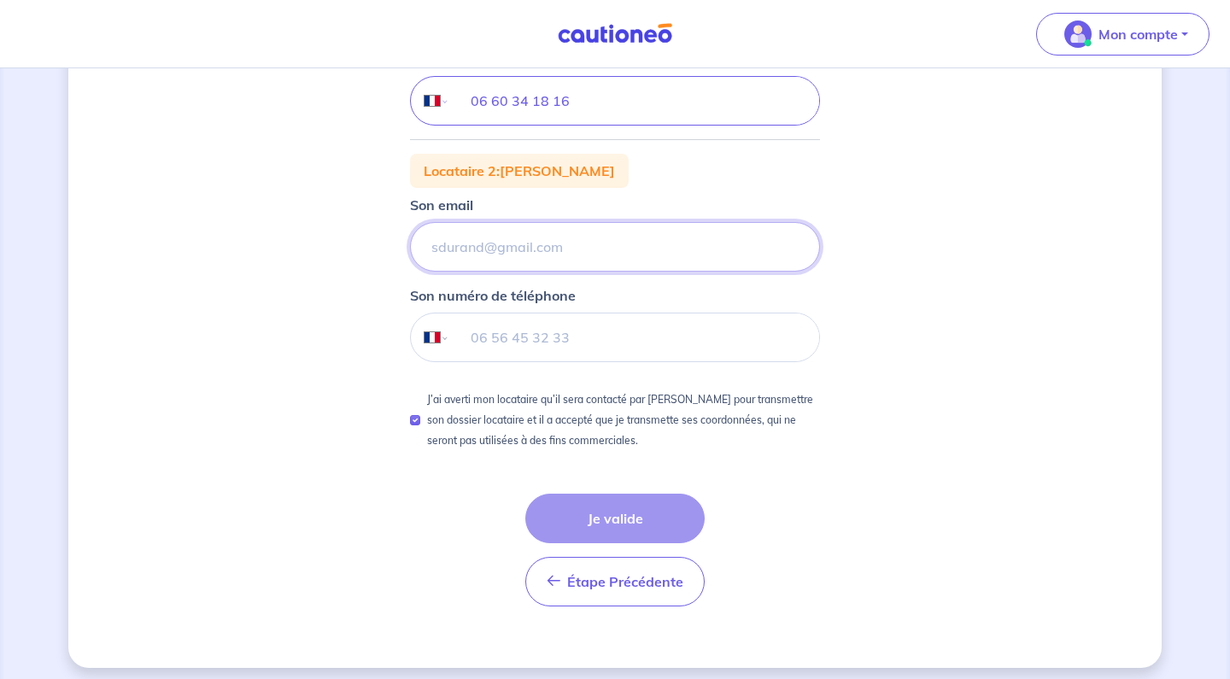
click at [503, 244] on input "Son email" at bounding box center [615, 247] width 410 height 50
type input "[EMAIL_ADDRESS][DOMAIN_NAME]"
click at [695, 333] on input "tel" at bounding box center [634, 338] width 369 height 48
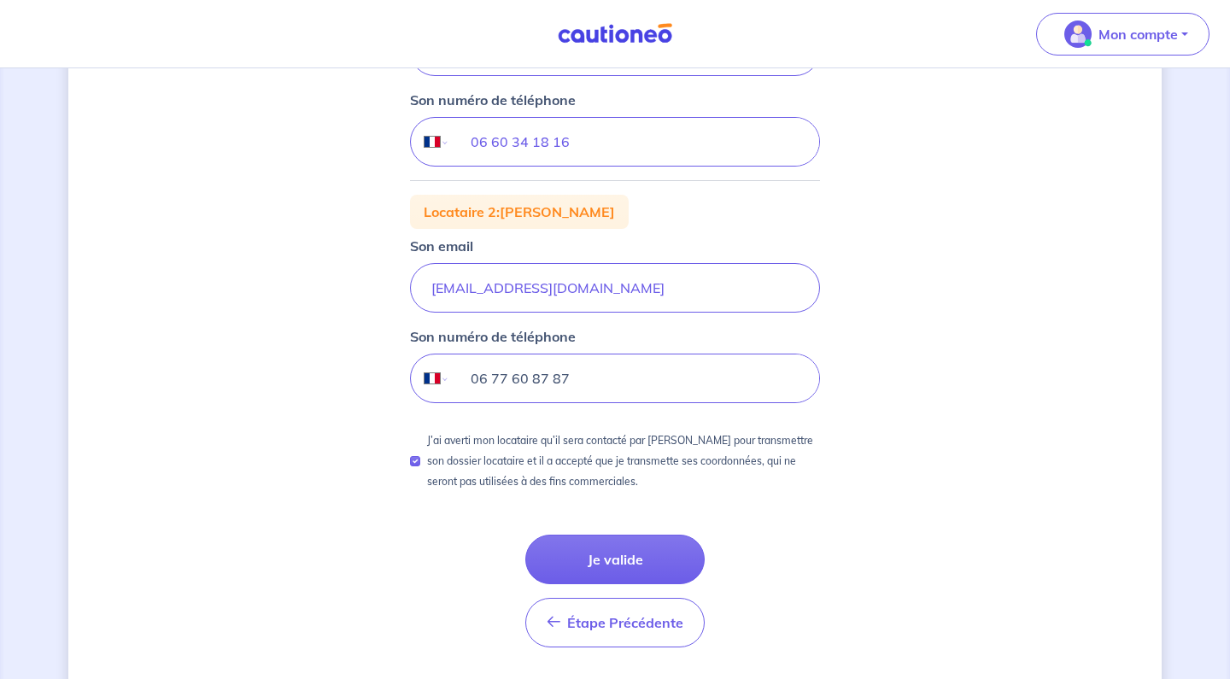
scroll to position [405, 0]
type input "06 77 60 87 87"
click at [635, 543] on button "Je valide" at bounding box center [614, 559] width 179 height 50
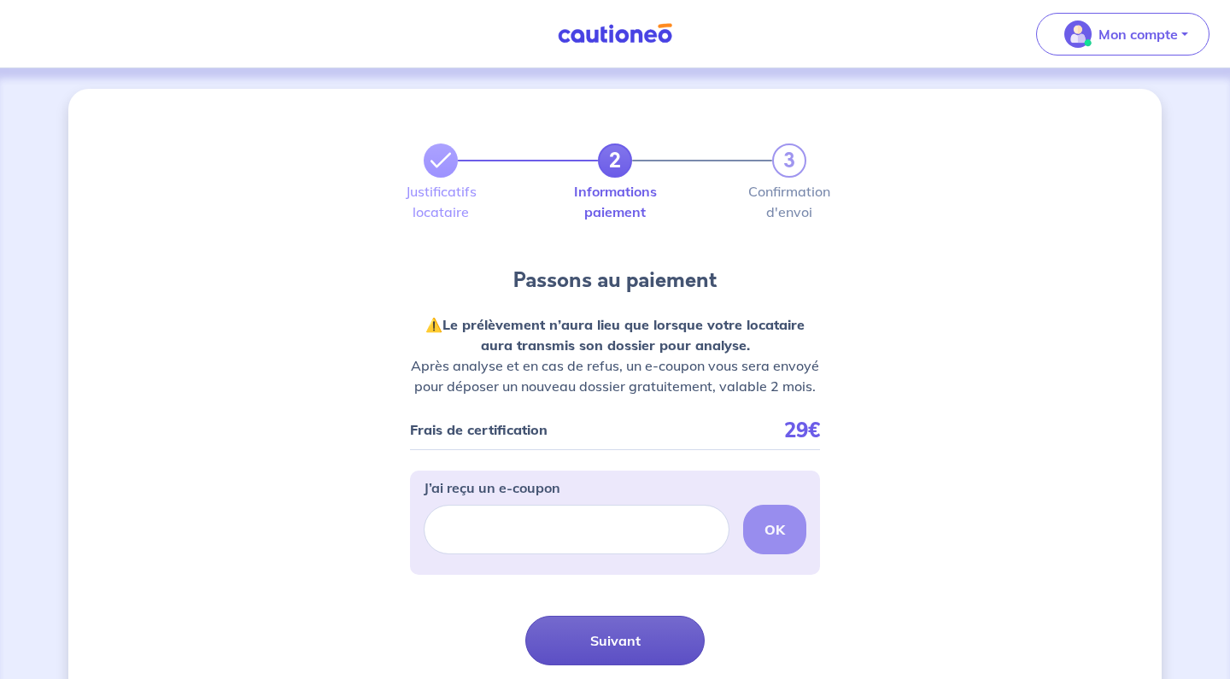
click at [613, 646] on button "Suivant" at bounding box center [614, 641] width 179 height 50
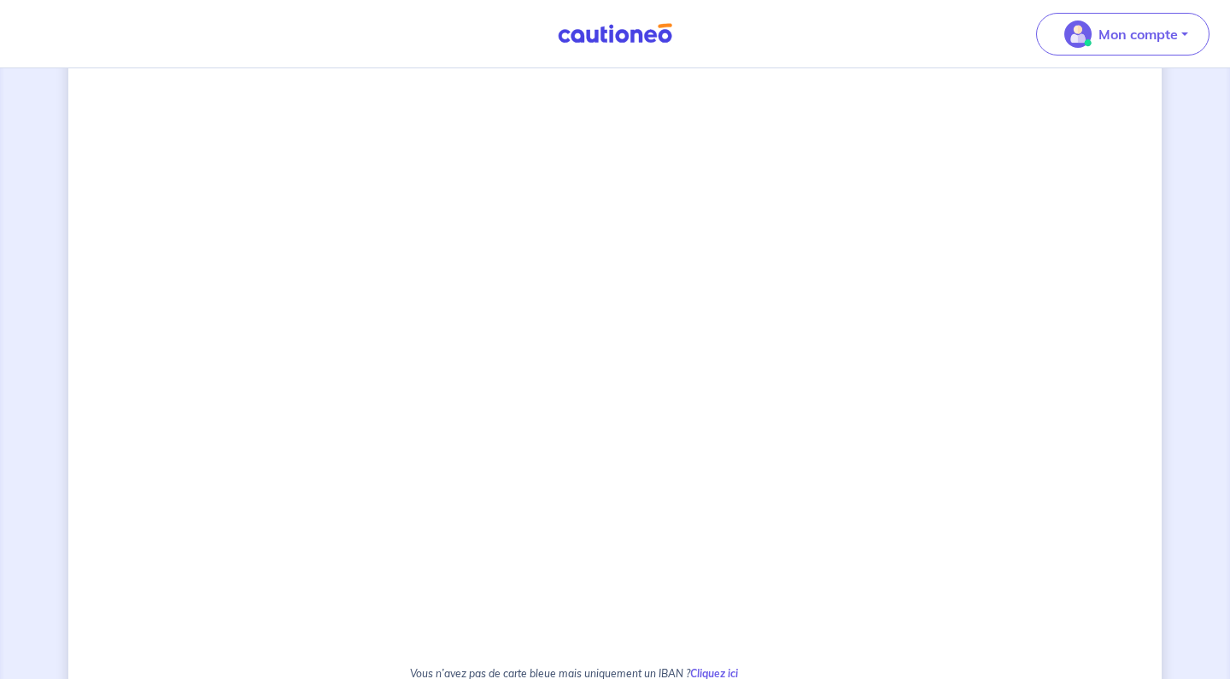
click at [993, 566] on div "2 3 Justificatifs locataire Informations paiement Confirmation d'envoi Passons …" at bounding box center [615, 259] width 1094 height 1558
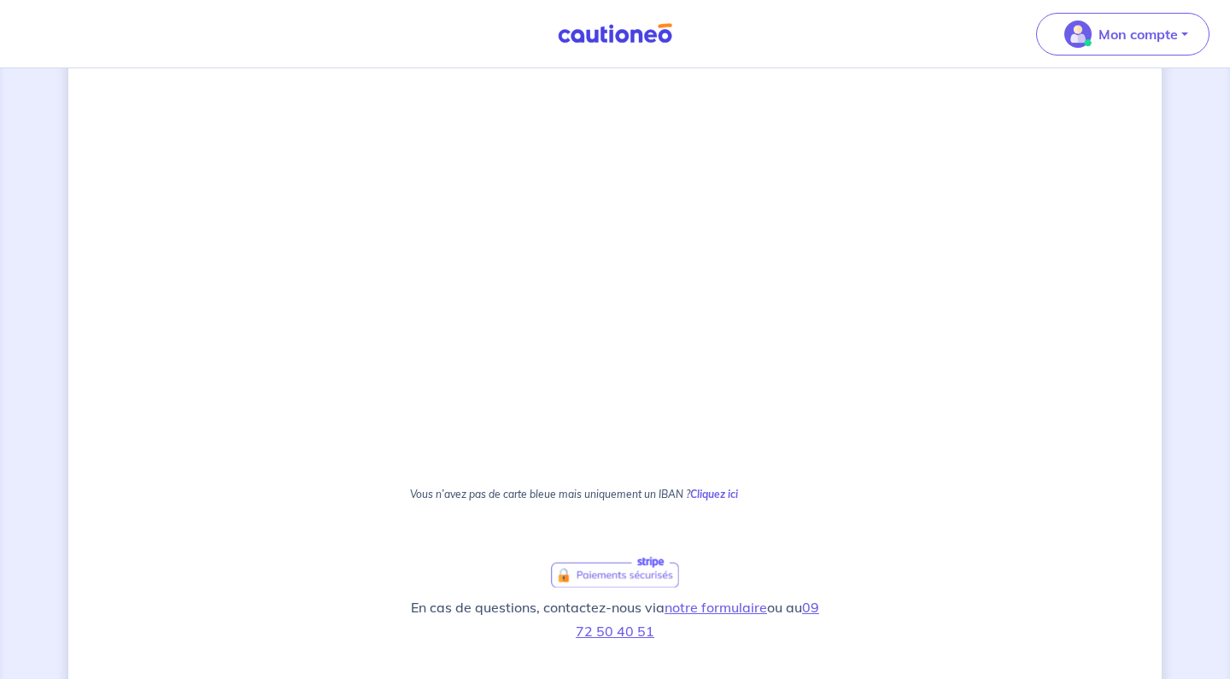
scroll to position [789, 0]
click at [960, 448] on div "2 3 Justificatifs locataire Informations paiement Confirmation d'envoi Passons …" at bounding box center [615, 79] width 1094 height 1558
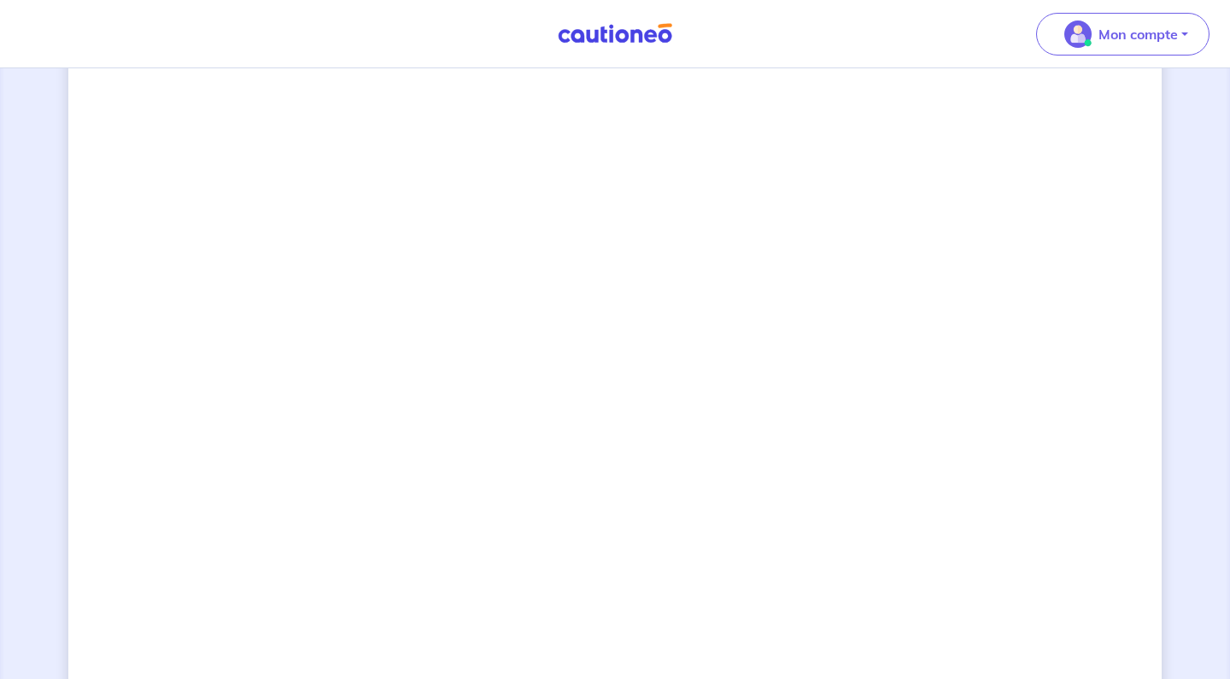
scroll to position [543, 0]
click at [1017, 323] on div "2 3 Justificatifs locataire Informations paiement Confirmation d'envoi Passons …" at bounding box center [615, 324] width 1094 height 1558
click at [842, 437] on div "2 3 Justificatifs locataire Informations paiement Confirmation d'envoi Passons …" at bounding box center [615, 180] width 1094 height 1558
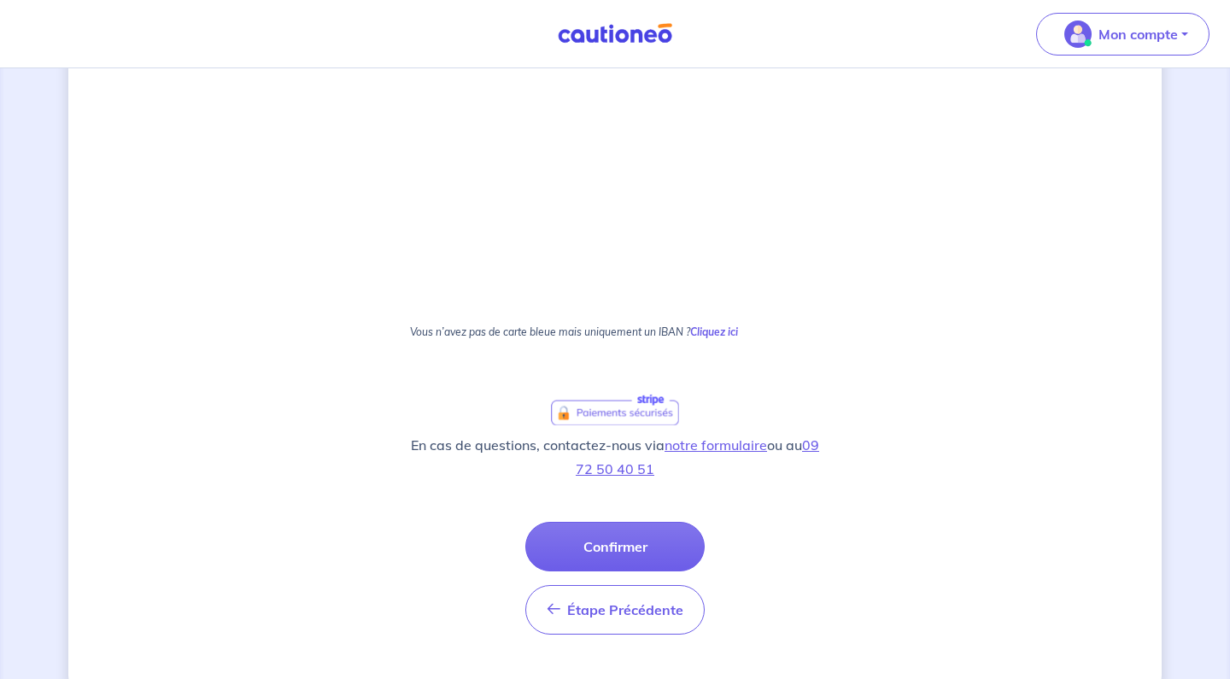
scroll to position [954, 0]
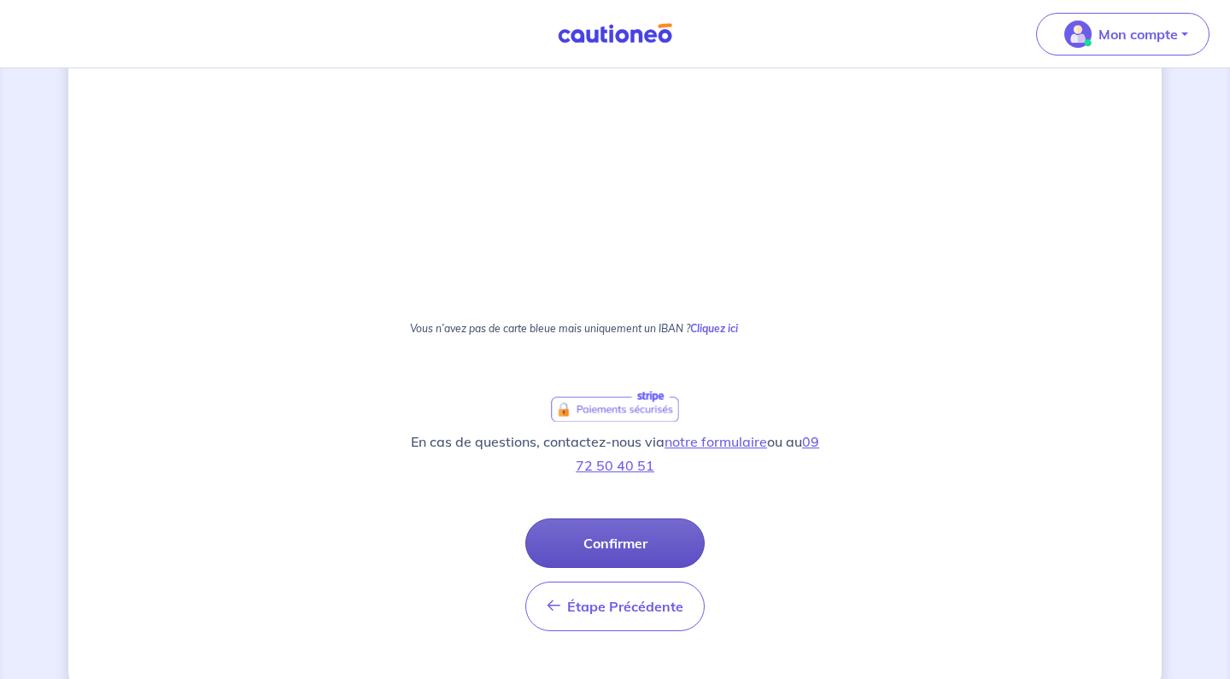
click at [606, 538] on button "Confirmer" at bounding box center [614, 544] width 179 height 50
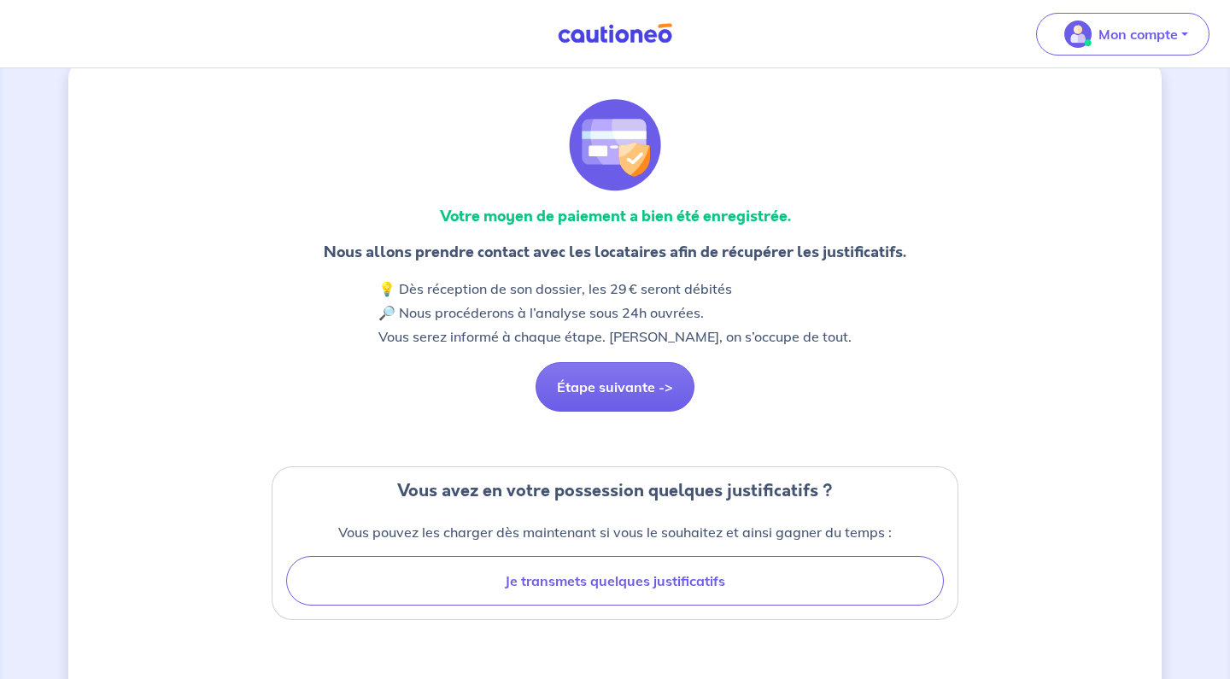
scroll to position [26, 0]
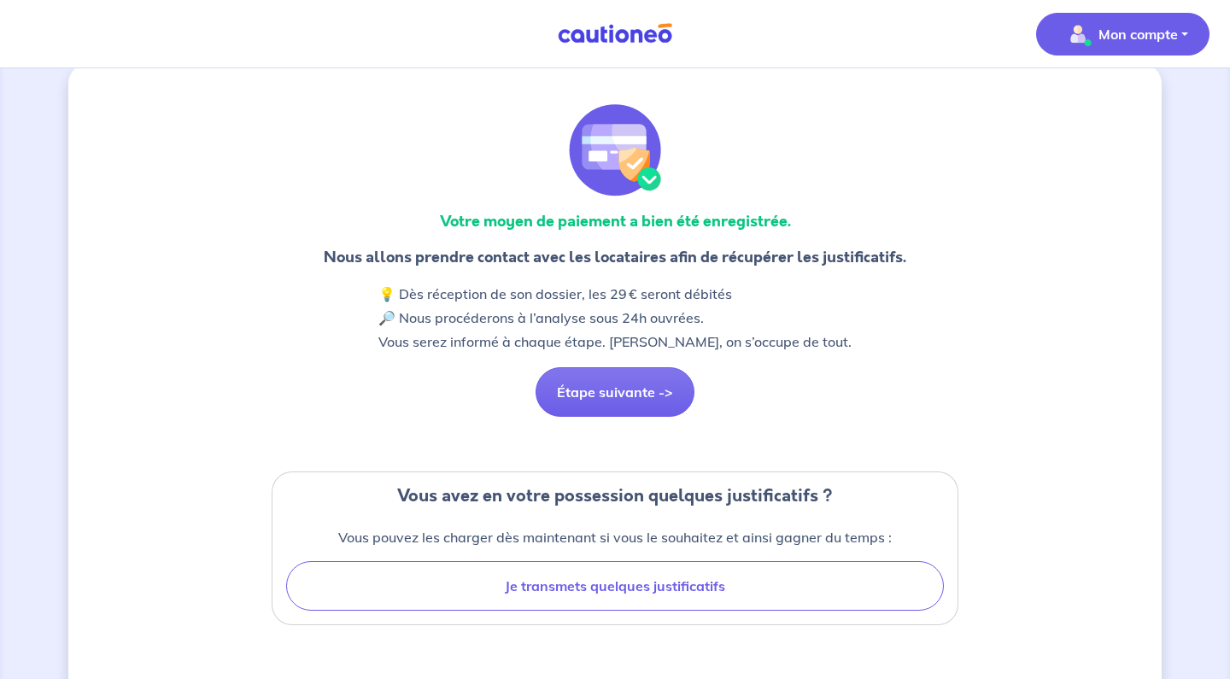
click at [1176, 27] on p "Mon compte" at bounding box center [1138, 34] width 79 height 21
